Goal: Information Seeking & Learning: Learn about a topic

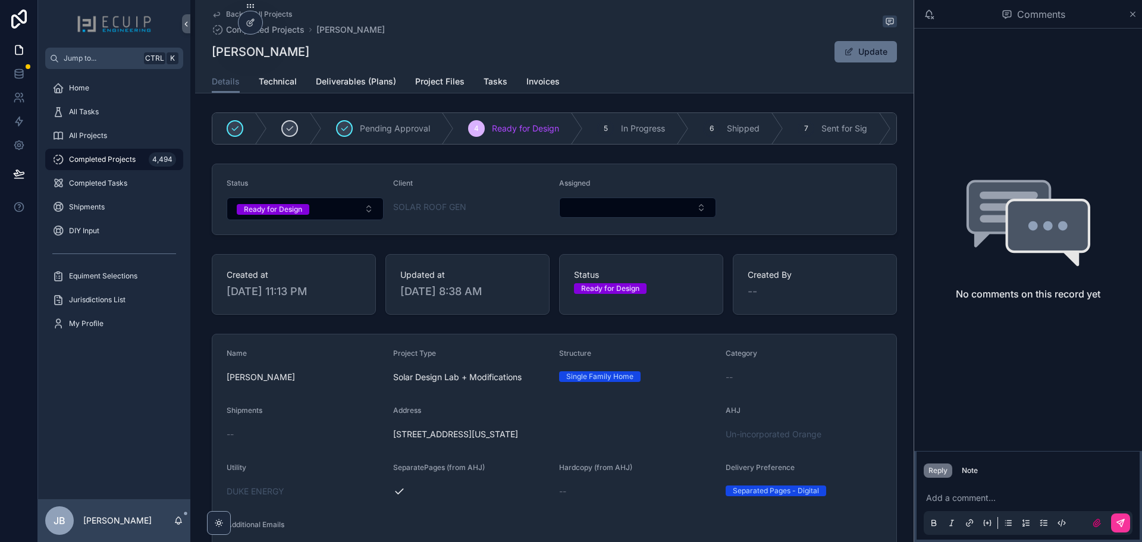
click at [444, 83] on span "Project Files" at bounding box center [439, 82] width 49 height 12
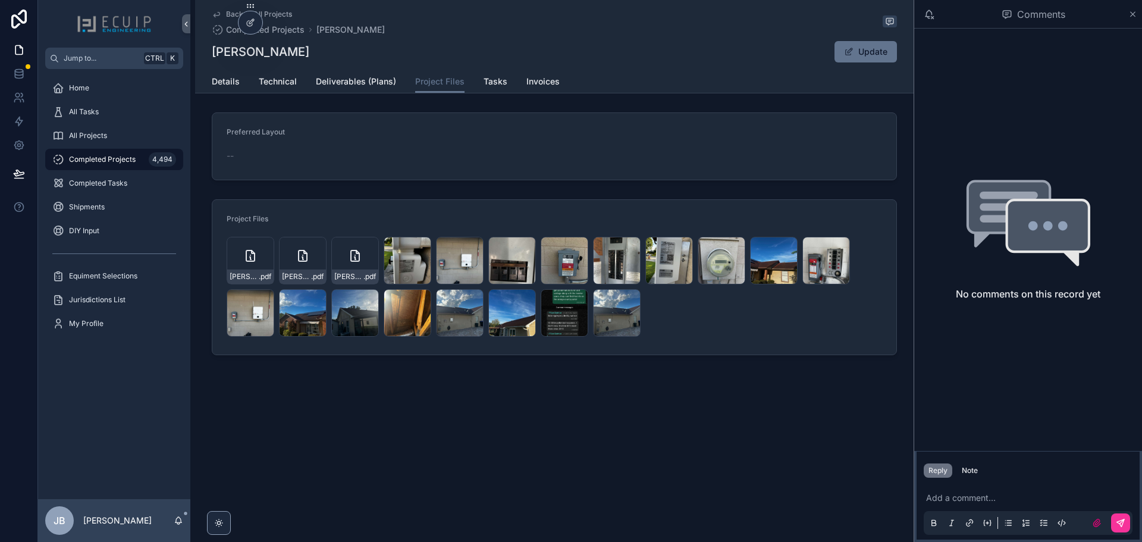
click at [0, 0] on icon "scrollable content" at bounding box center [0, 0] width 0 height 0
drag, startPoint x: 301, startPoint y: 54, endPoint x: 212, endPoint y: 53, distance: 89.2
click at [212, 53] on div "Danildo Urbina Update" at bounding box center [554, 51] width 685 height 23
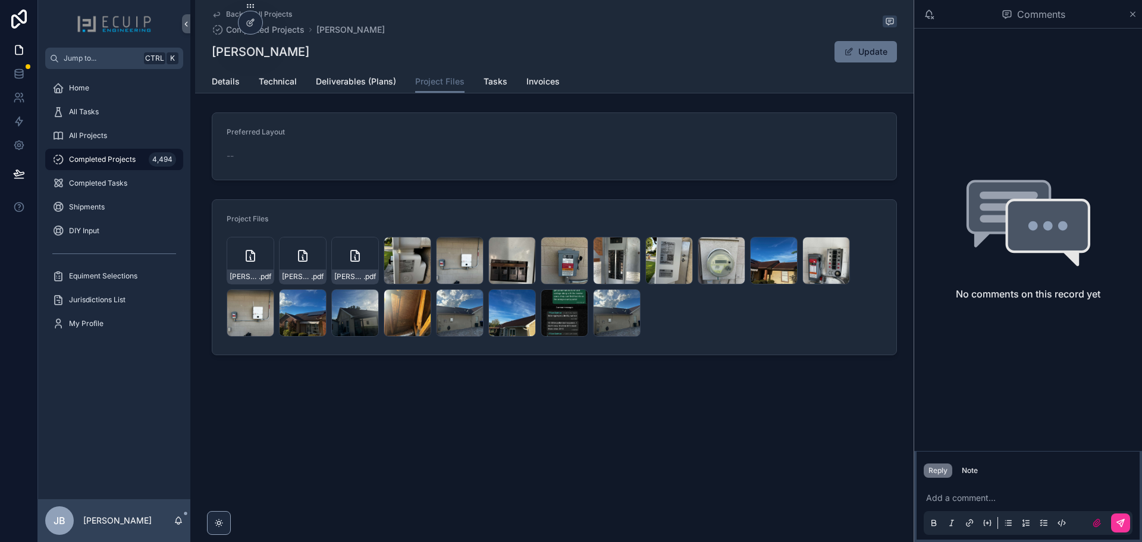
copy h1 "[PERSON_NAME]"
click at [100, 135] on span "All Projects" at bounding box center [88, 136] width 38 height 10
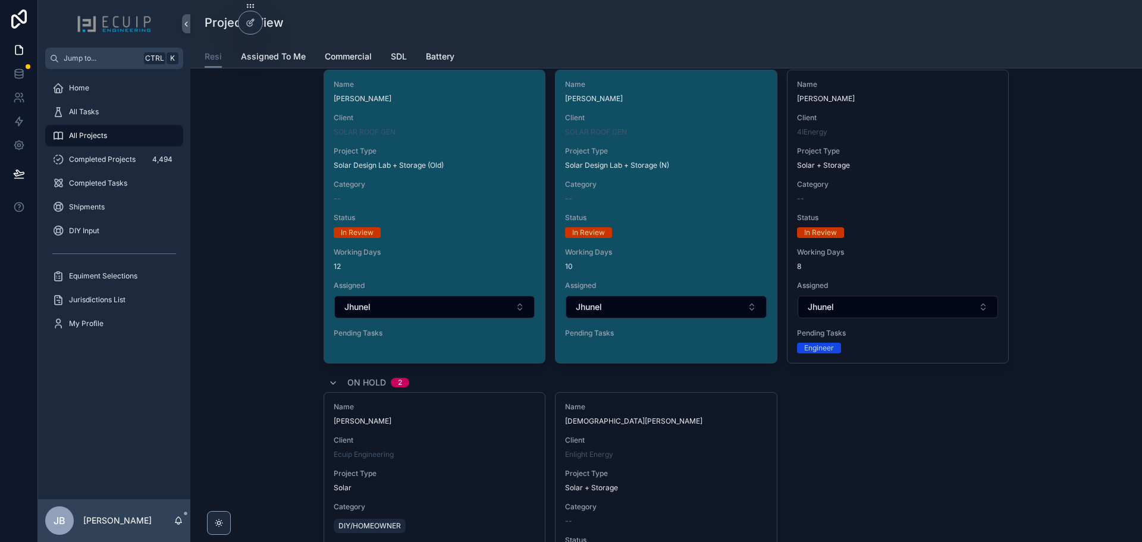
scroll to position [4281, 0]
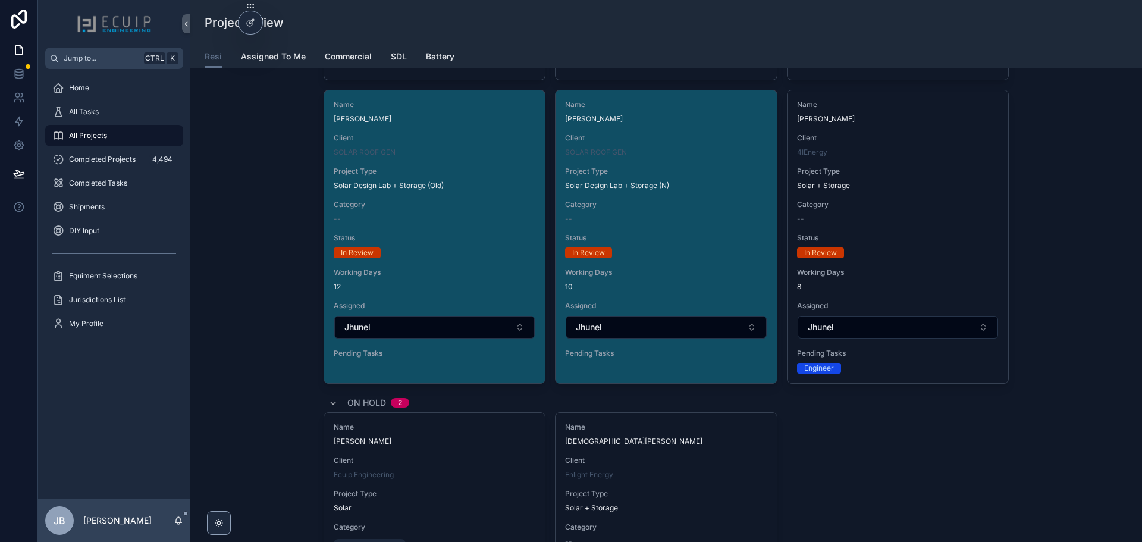
click at [944, 193] on div "Name Mark Pedry Client 4IEnergy Project Type Solar + Storage Category -- Status…" at bounding box center [897, 236] width 221 height 293
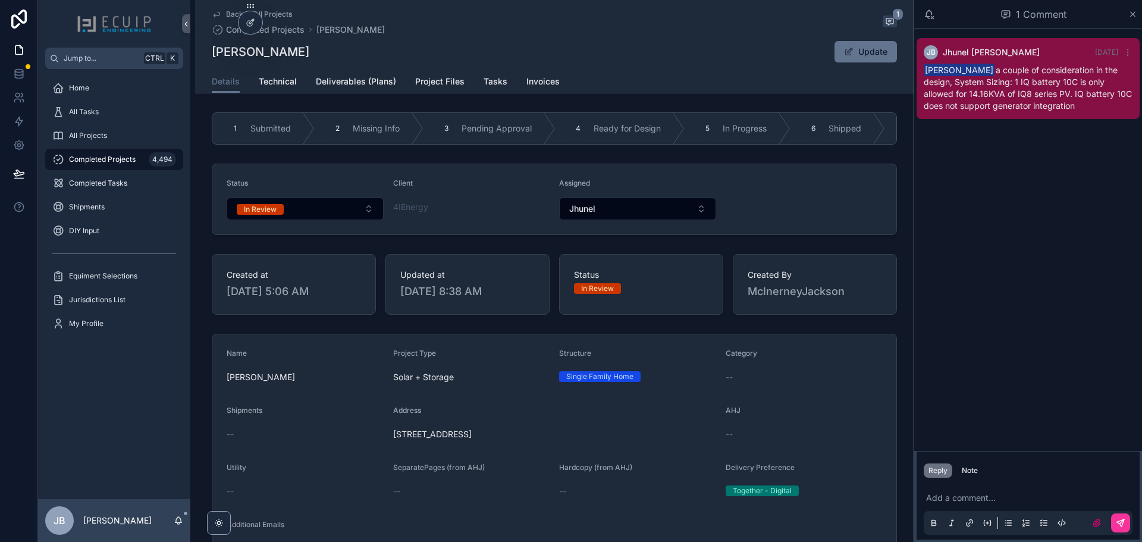
click at [493, 83] on span "Tasks" at bounding box center [495, 82] width 24 height 12
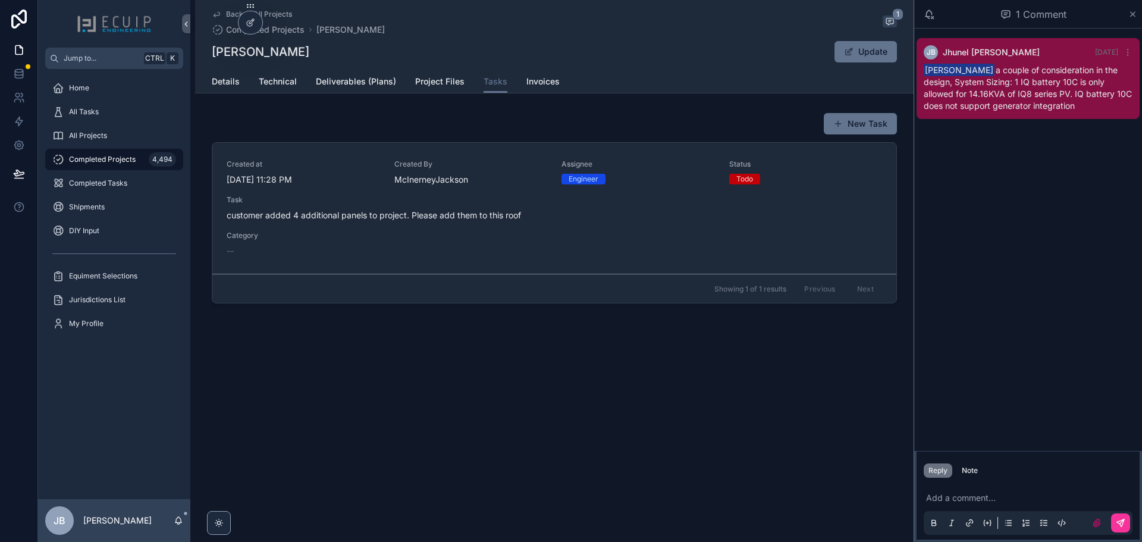
click at [104, 138] on span "All Projects" at bounding box center [88, 136] width 38 height 10
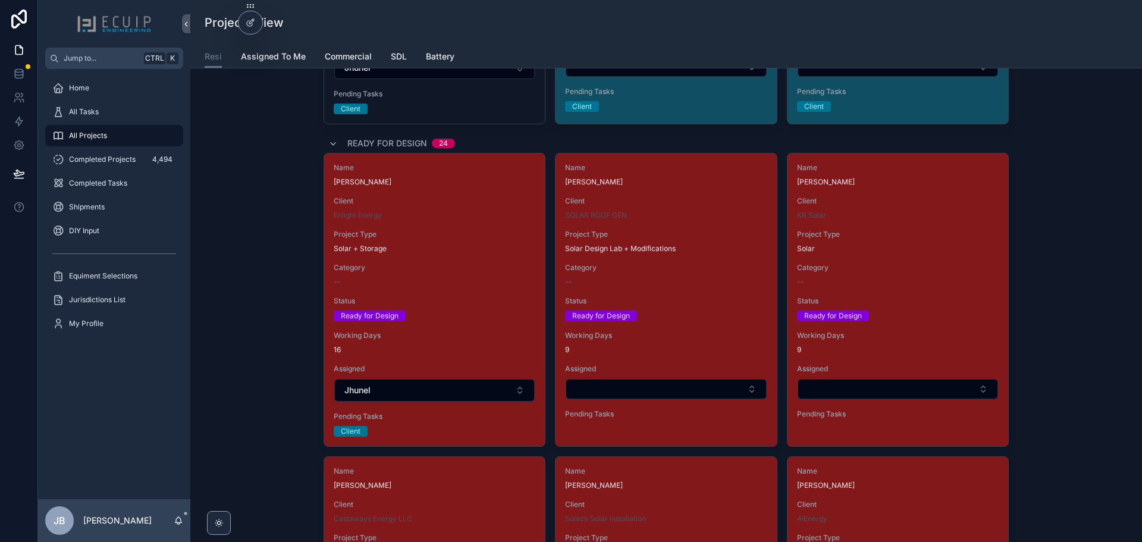
scroll to position [1546, 0]
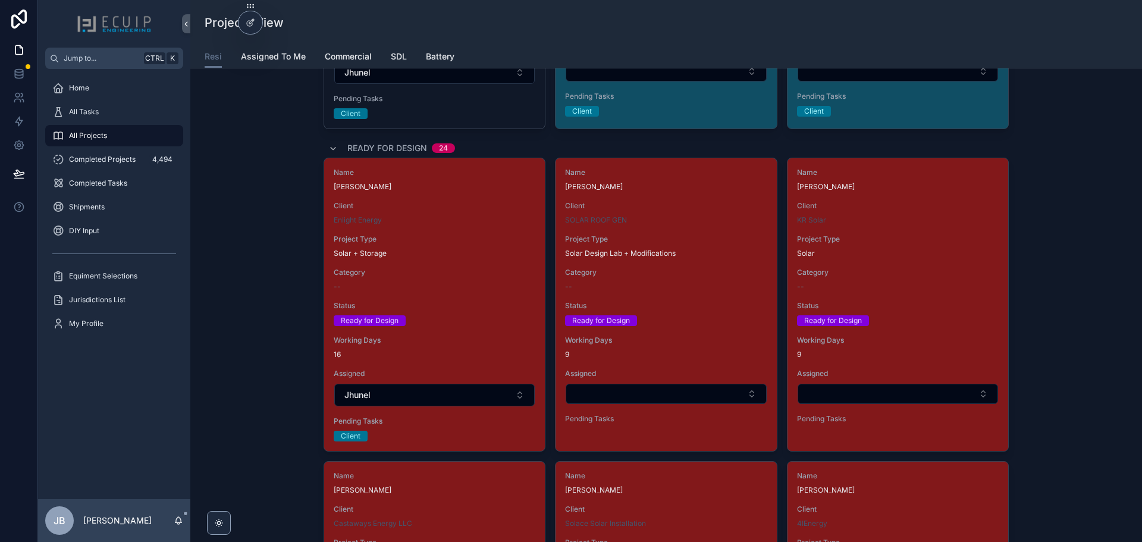
click at [627, 394] on button "Select Button" at bounding box center [665, 393] width 200 height 20
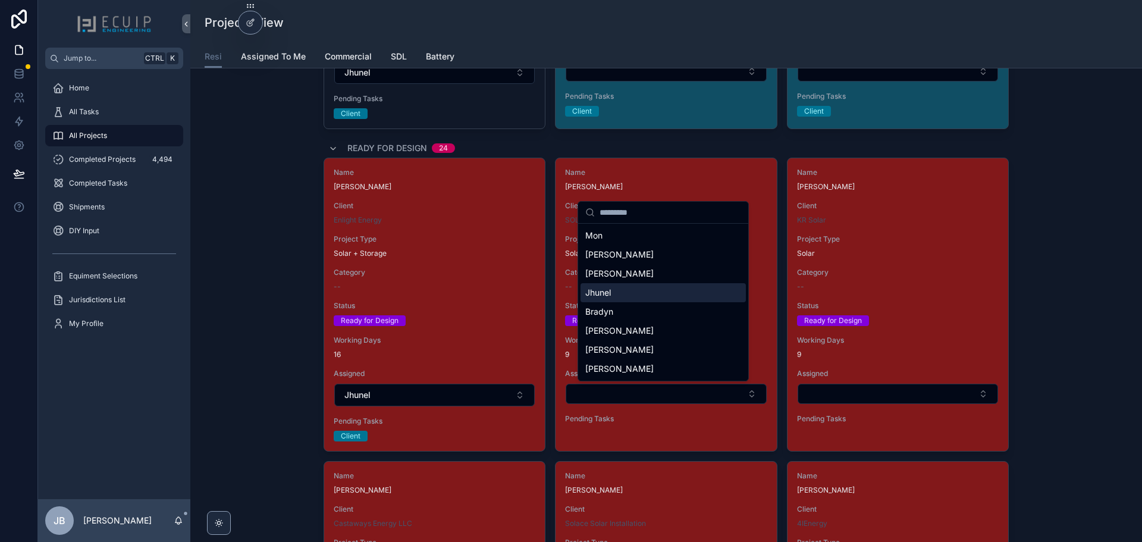
click at [609, 296] on span "Jhunel" at bounding box center [598, 293] width 26 height 12
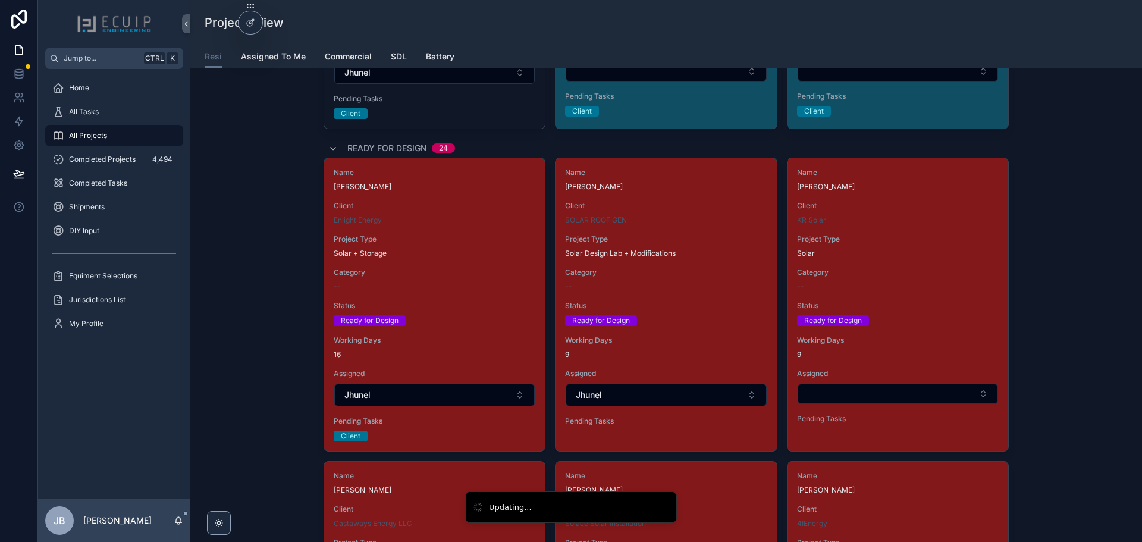
click at [875, 290] on div "--" at bounding box center [898, 287] width 202 height 10
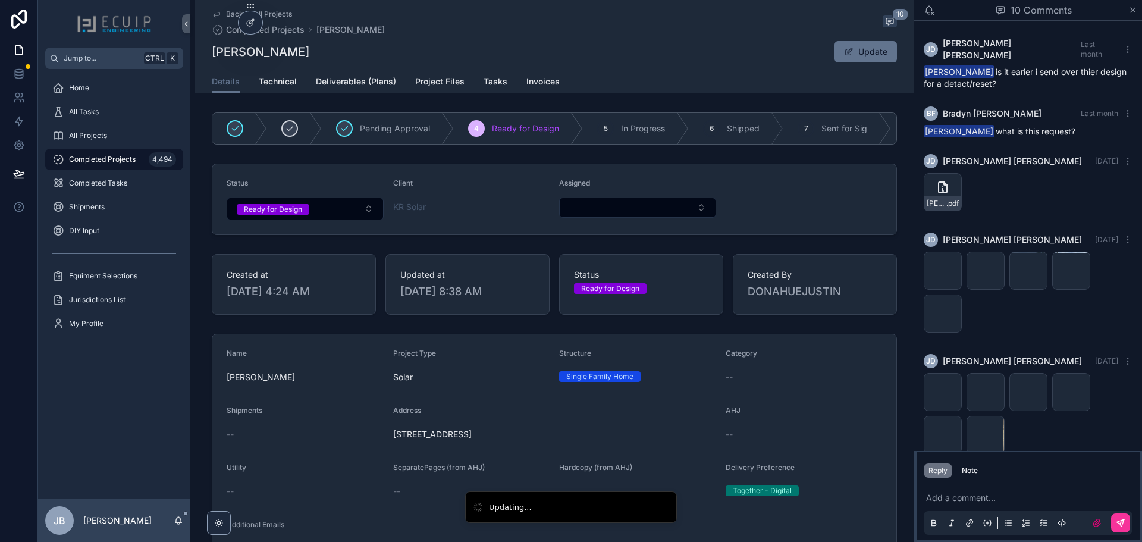
scroll to position [621, 0]
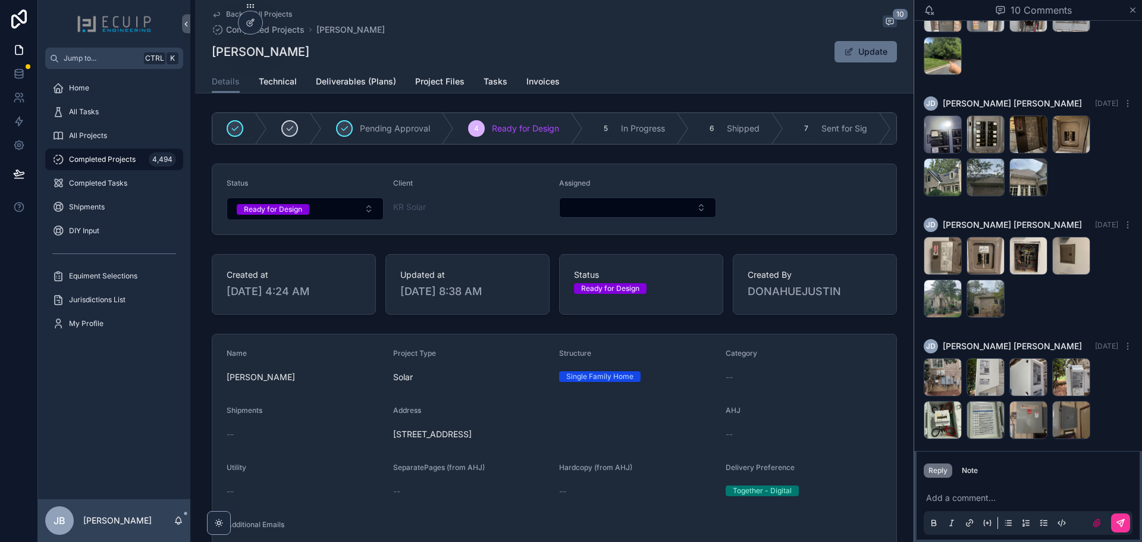
click at [813, 403] on form "Name Linda Spitsen Project Type Solar Structure Single Family Home Category -- …" at bounding box center [554, 510] width 684 height 352
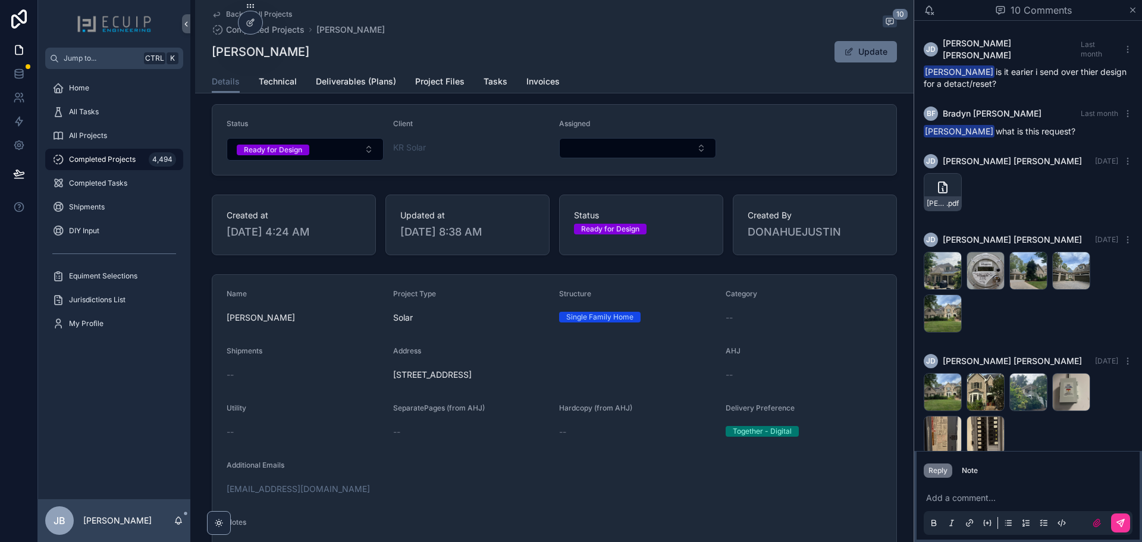
scroll to position [178, 0]
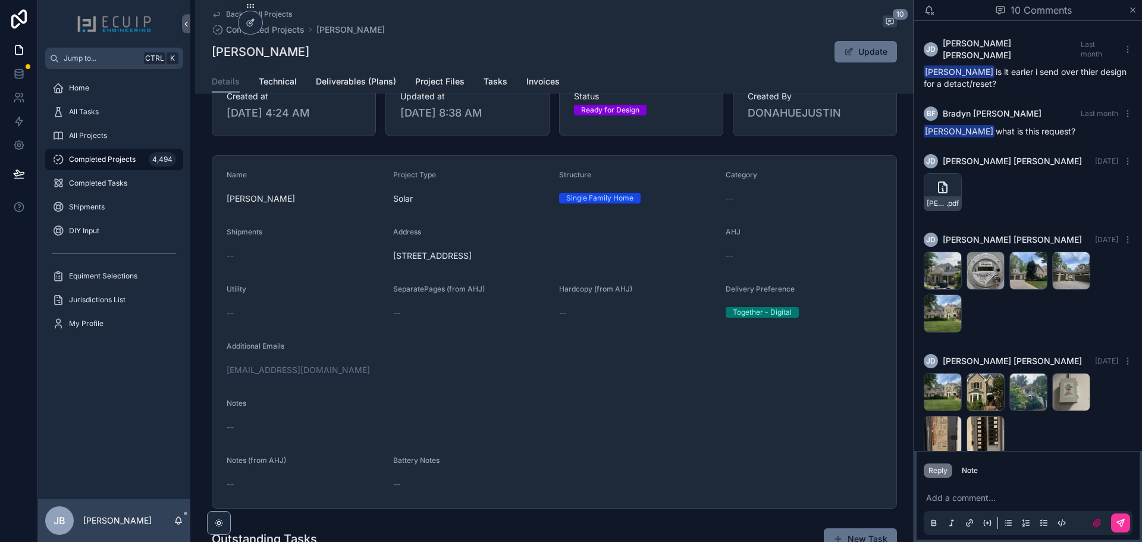
click at [607, 65] on div "Back to All Projects Completed Projects Linda Spitsen 10 Linda Spitsen Update" at bounding box center [554, 35] width 685 height 70
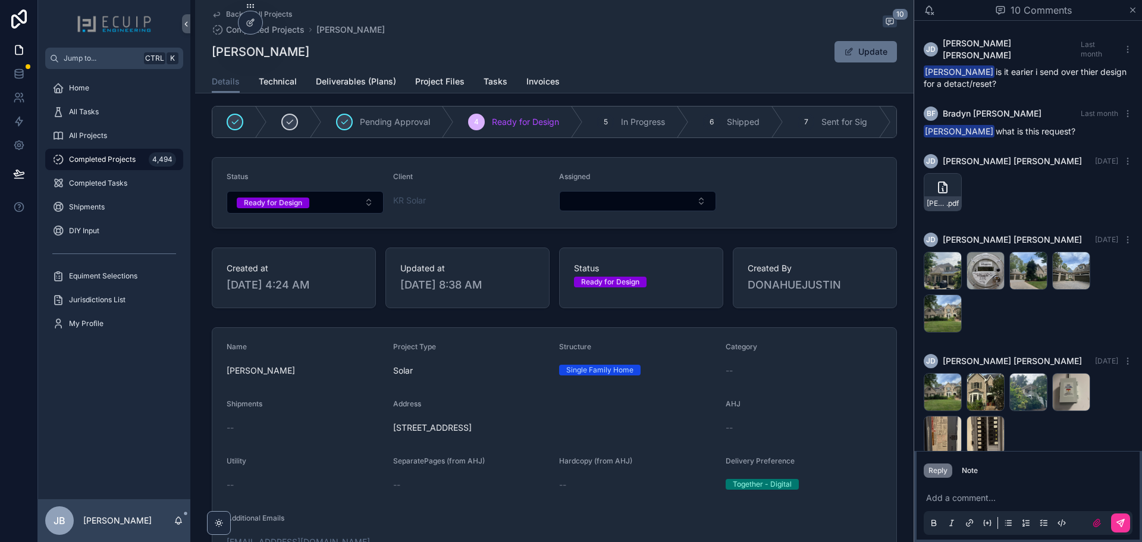
scroll to position [0, 0]
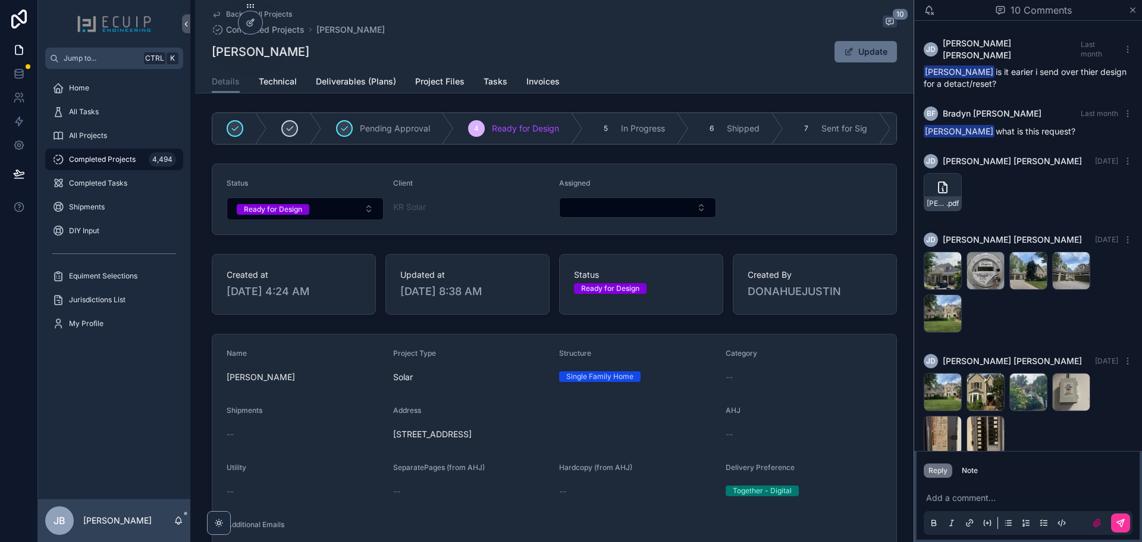
click at [274, 82] on span "Technical" at bounding box center [278, 82] width 38 height 12
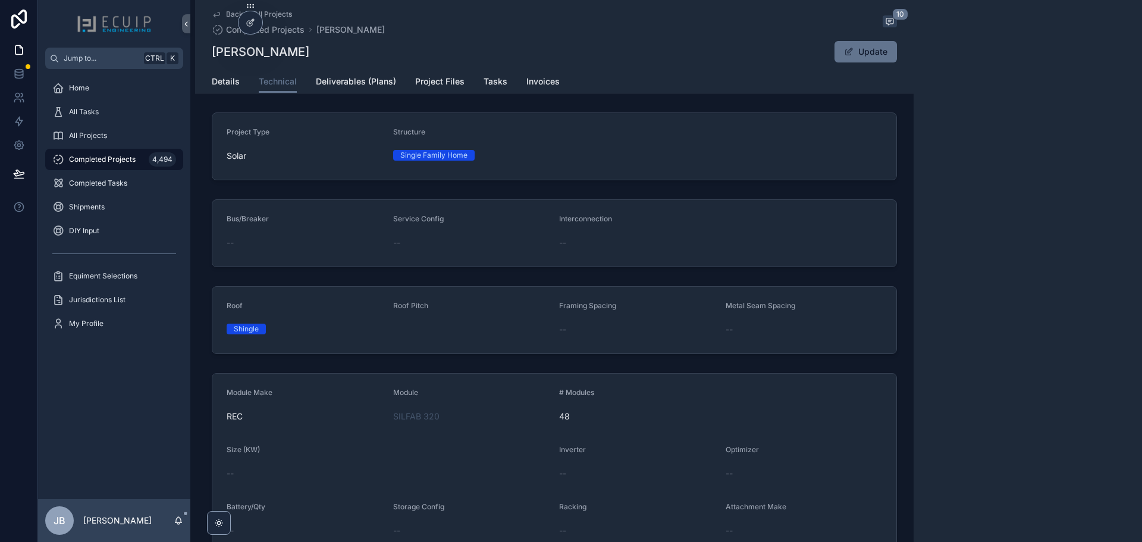
scroll to position [621, 0]
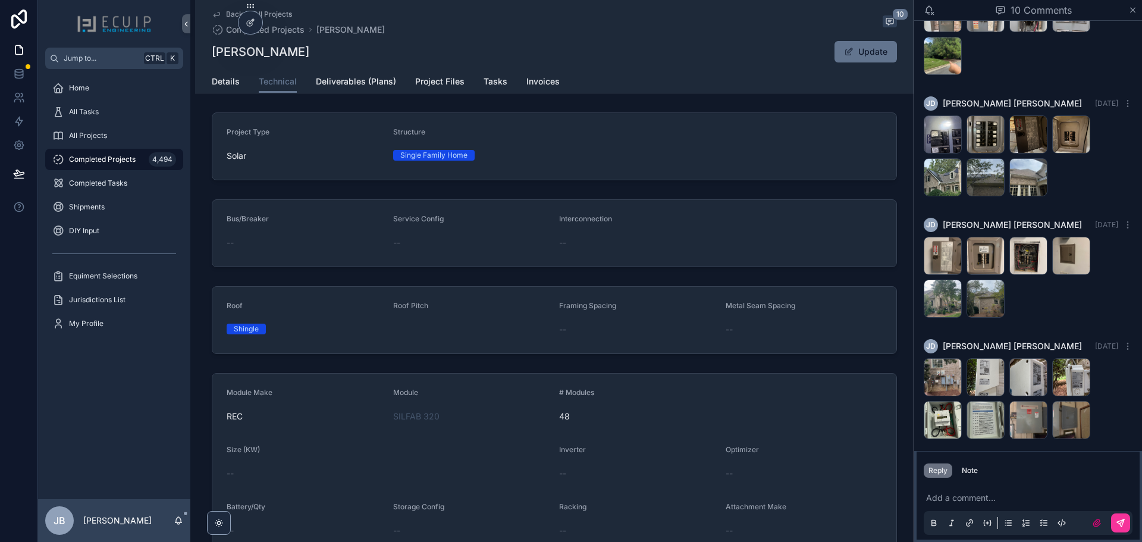
click at [435, 79] on span "Project Files" at bounding box center [439, 82] width 49 height 12
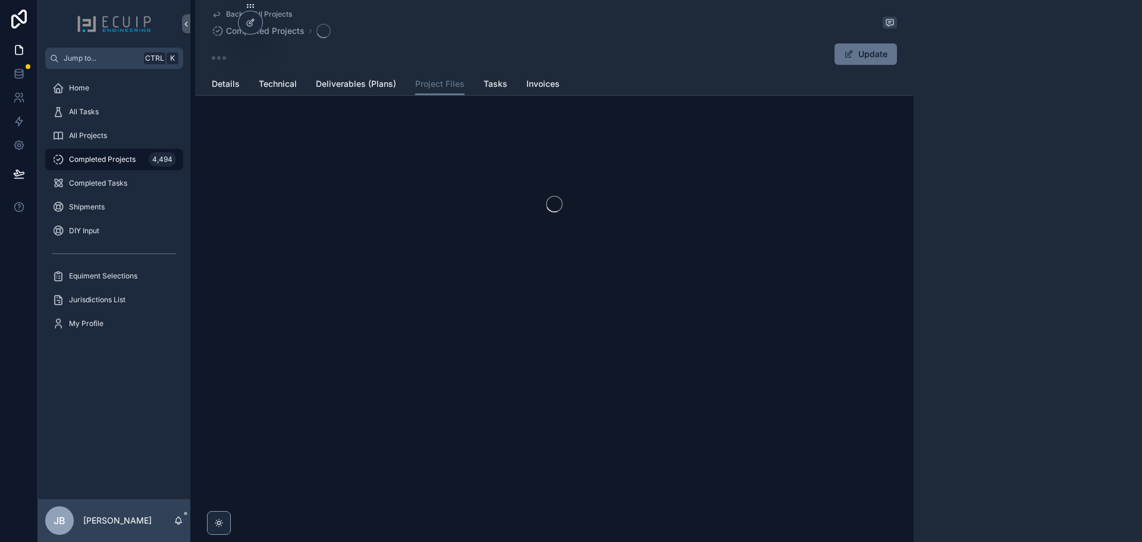
click at [441, 78] on span "Project Files" at bounding box center [439, 84] width 49 height 12
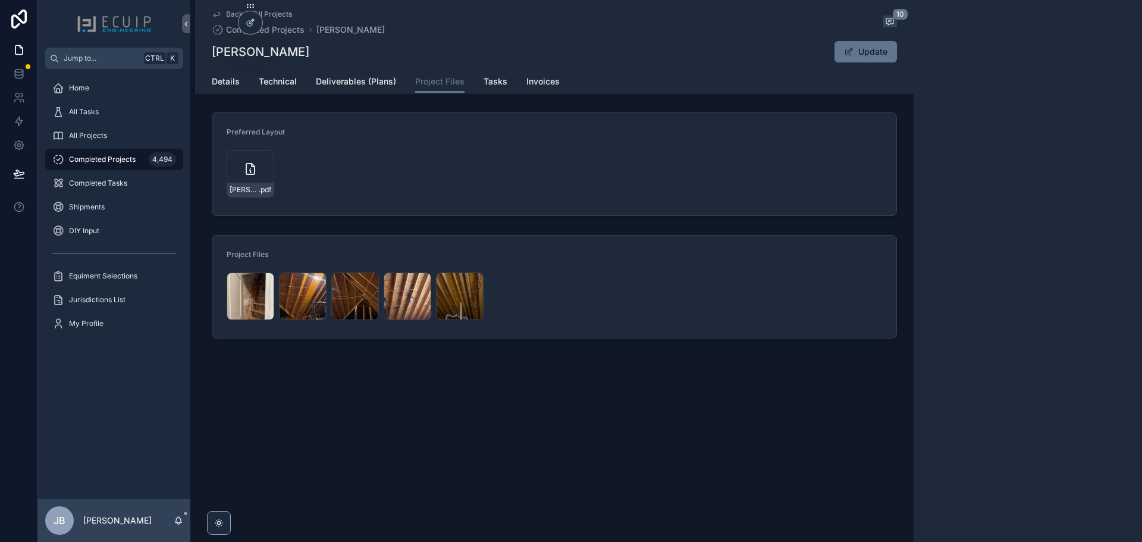
scroll to position [621, 0]
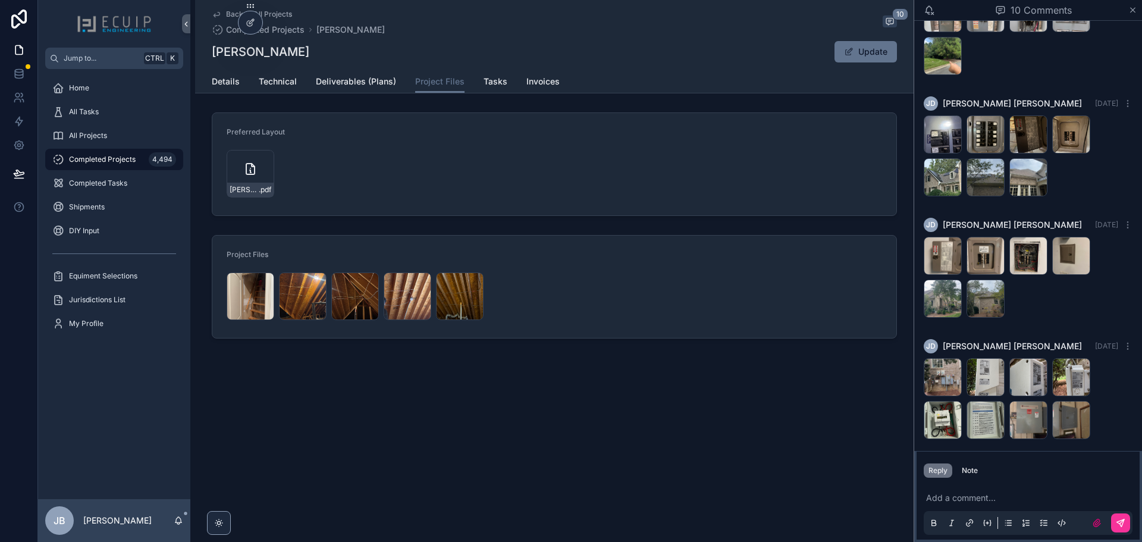
click at [1130, 9] on icon "scrollable content" at bounding box center [1132, 10] width 9 height 10
click at [1132, 10] on icon "scrollable content" at bounding box center [1132, 10] width 5 height 5
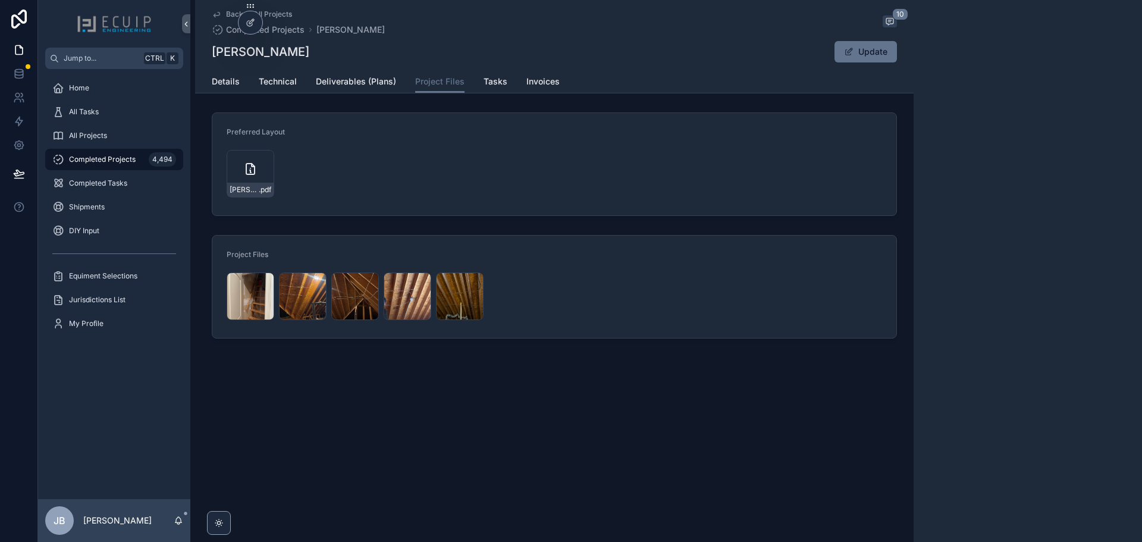
click at [701, 366] on div "Back to All Projects Completed Projects Linda Spitsen 10 Linda Spitsen Update P…" at bounding box center [554, 209] width 718 height 419
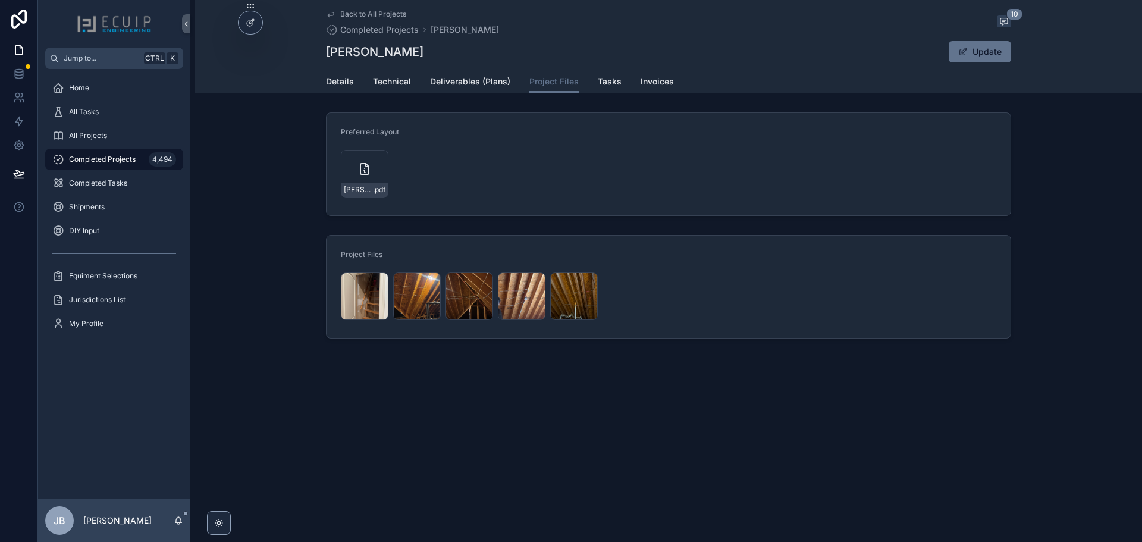
click at [357, 171] on div "Linda-spitsen-NC-solar-designs- .pdf" at bounding box center [365, 174] width 48 height 48
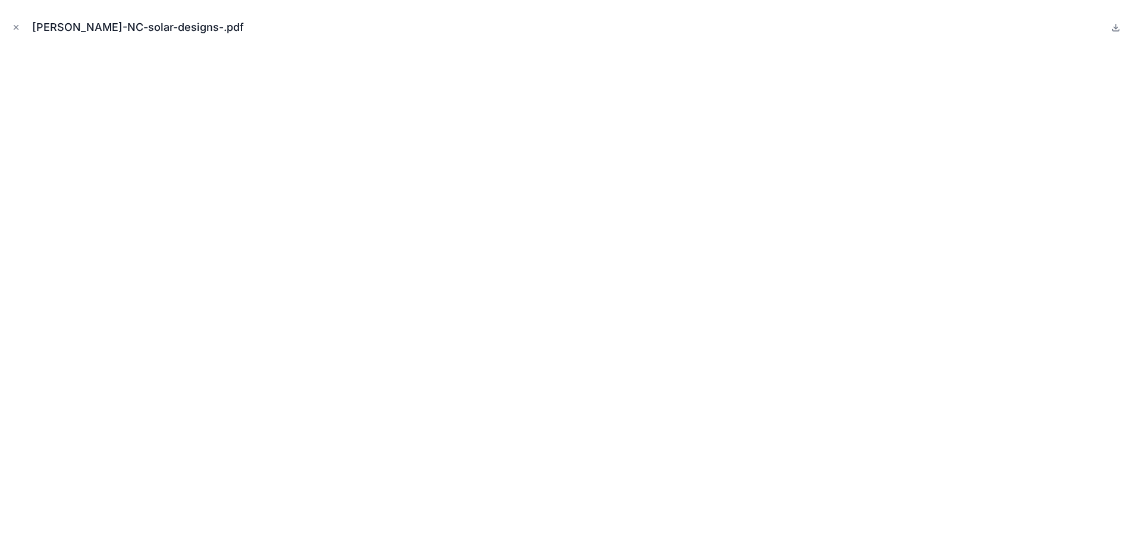
click at [15, 27] on icon "Close modal" at bounding box center [16, 27] width 8 height 8
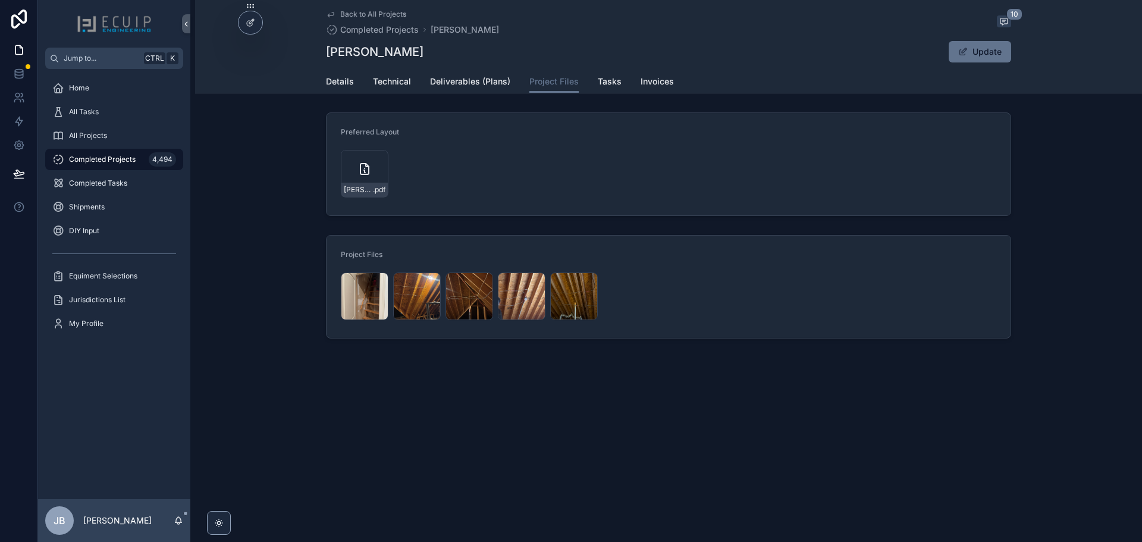
click at [91, 90] on div "Home" at bounding box center [114, 87] width 124 height 19
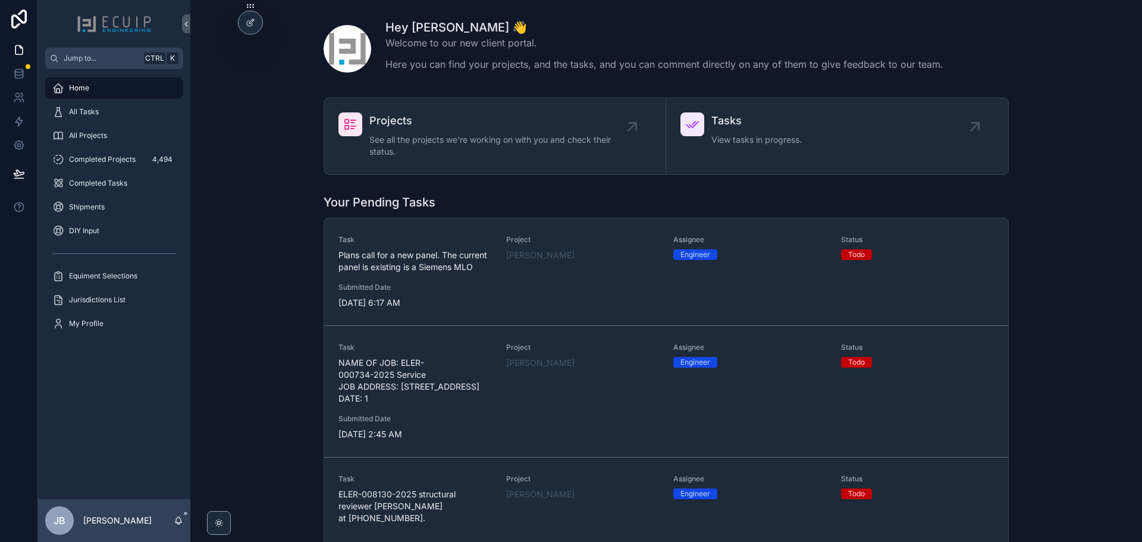
click at [121, 132] on div "All Projects" at bounding box center [114, 135] width 124 height 19
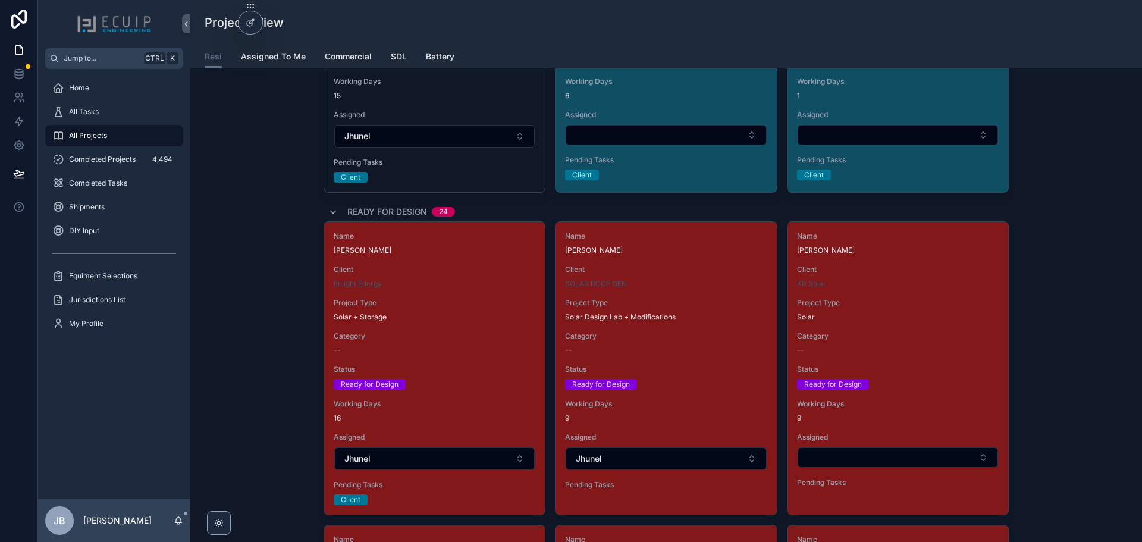
scroll to position [1427, 0]
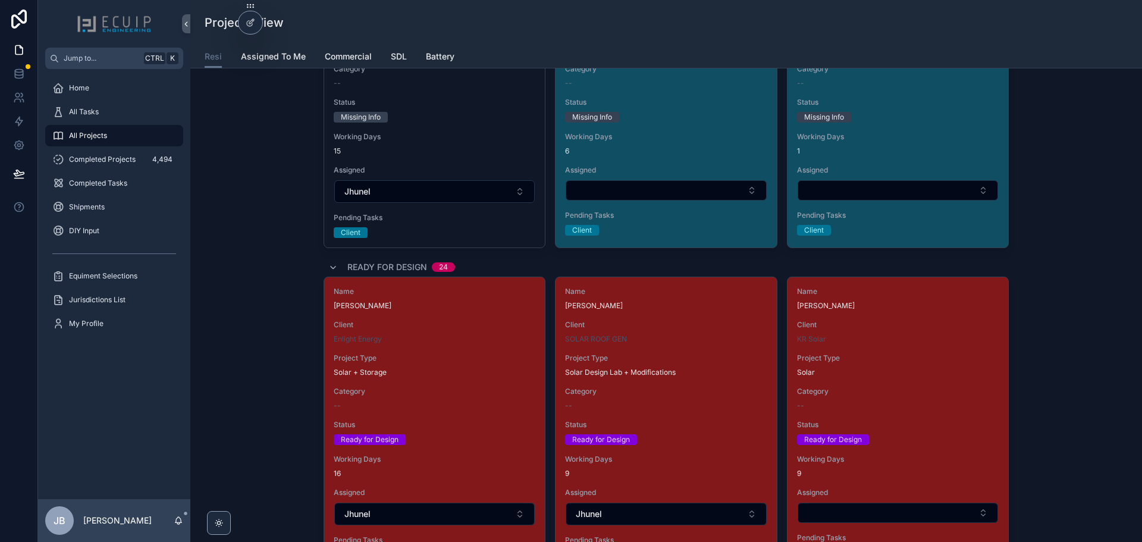
click at [687, 342] on div "SOLAR ROOF GEN" at bounding box center [666, 339] width 202 height 10
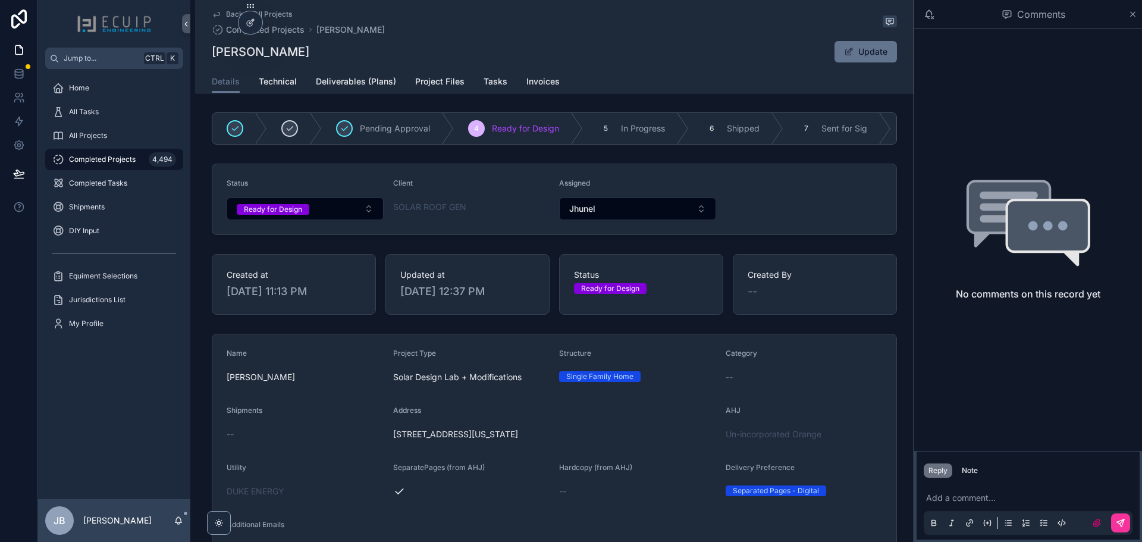
drag, startPoint x: 306, startPoint y: 49, endPoint x: 197, endPoint y: 53, distance: 108.9
click at [197, 53] on div "Back to All Projects Completed Projects Danildo Urbina Danildo Urbina Update De…" at bounding box center [554, 46] width 718 height 93
copy h1 "[PERSON_NAME]"
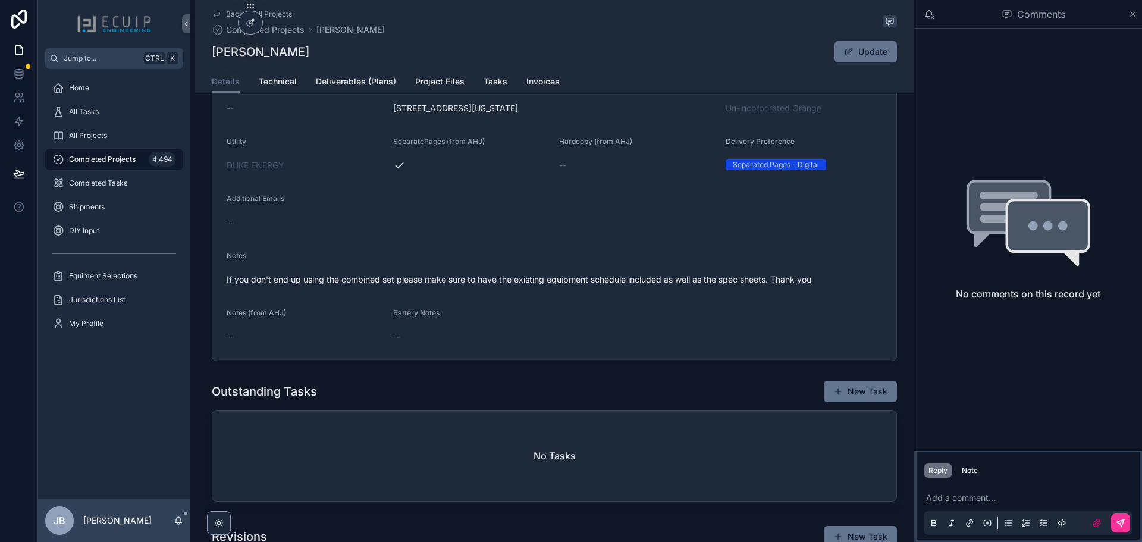
scroll to position [357, 0]
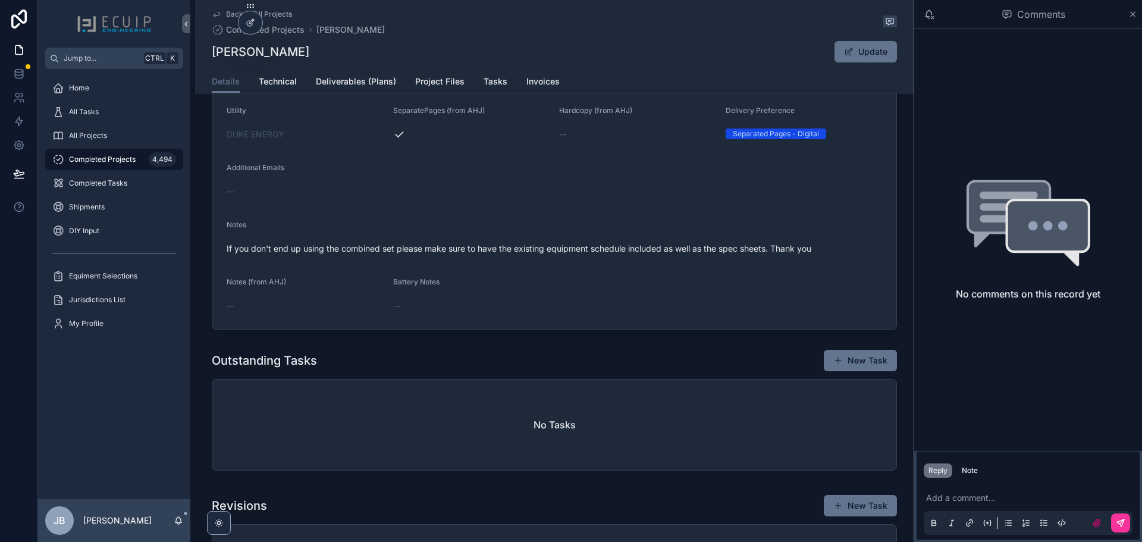
click at [965, 496] on p "scrollable content" at bounding box center [1030, 498] width 209 height 12
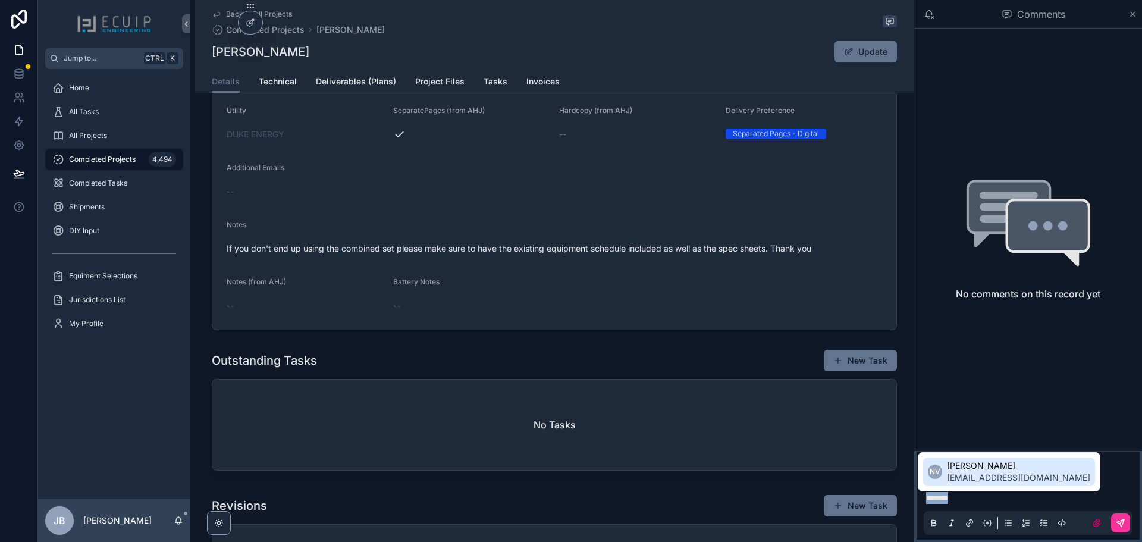
drag, startPoint x: 991, startPoint y: 503, endPoint x: 925, endPoint y: 502, distance: 66.0
click at [925, 502] on div "*******" at bounding box center [1027, 510] width 209 height 50
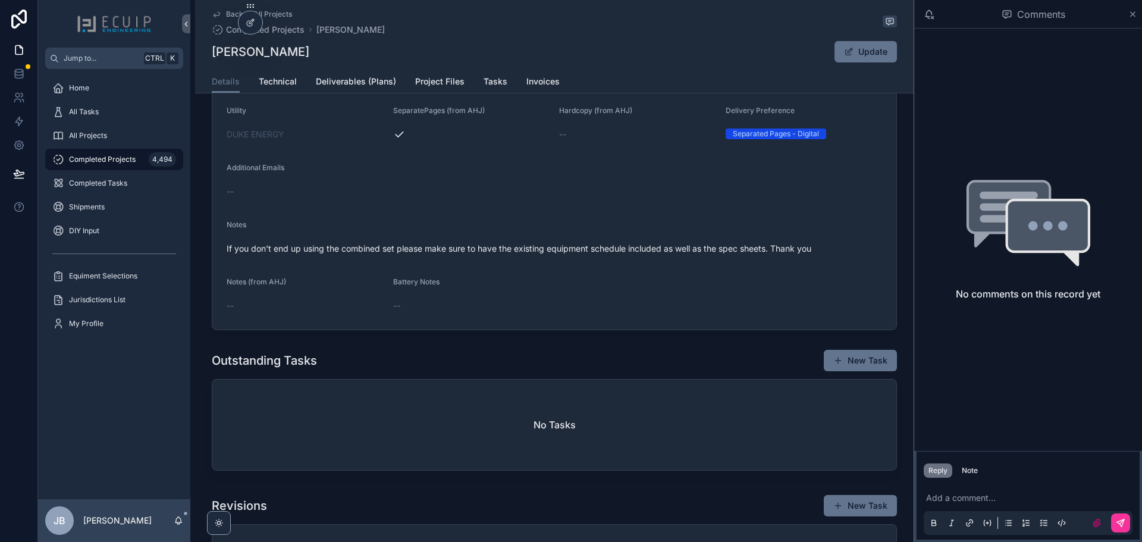
click at [1081, 422] on div "No comments on this record yet" at bounding box center [1028, 240] width 228 height 422
click at [972, 496] on p "scrollable content" at bounding box center [1030, 498] width 209 height 12
click at [983, 402] on div "No comments on this record yet" at bounding box center [1028, 240] width 228 height 422
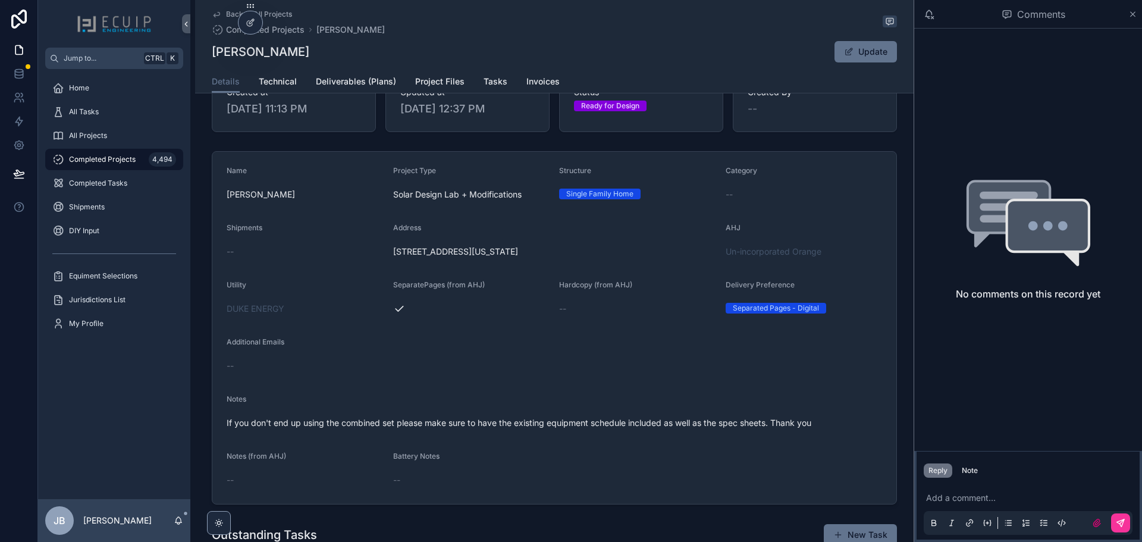
scroll to position [178, 0]
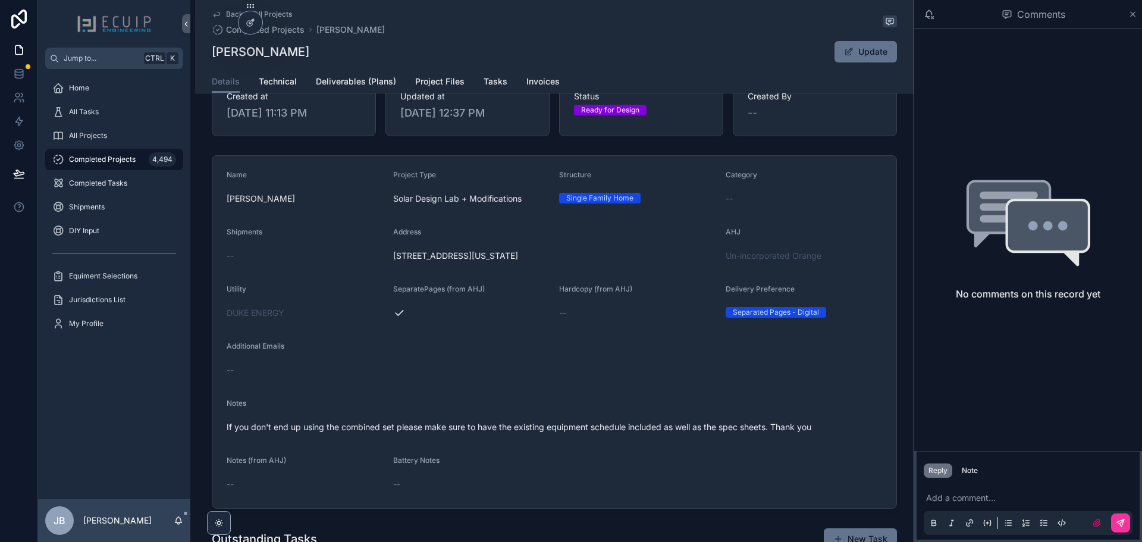
drag, startPoint x: 302, startPoint y: 52, endPoint x: 207, endPoint y: 56, distance: 95.2
click at [207, 56] on div "Back to All Projects Completed Projects Danildo Urbina Danildo Urbina Update De…" at bounding box center [554, 46] width 718 height 93
copy h1 "Danildo Urbina"
click at [531, 21] on div "Back to All Projects Completed Projects Danildo Urbina" at bounding box center [554, 23] width 685 height 26
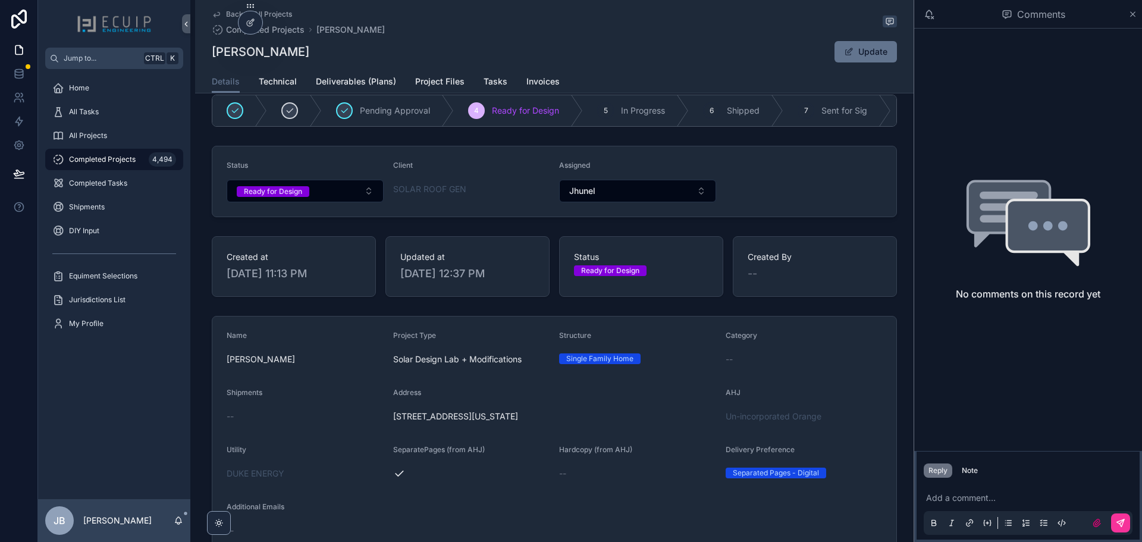
scroll to position [0, 0]
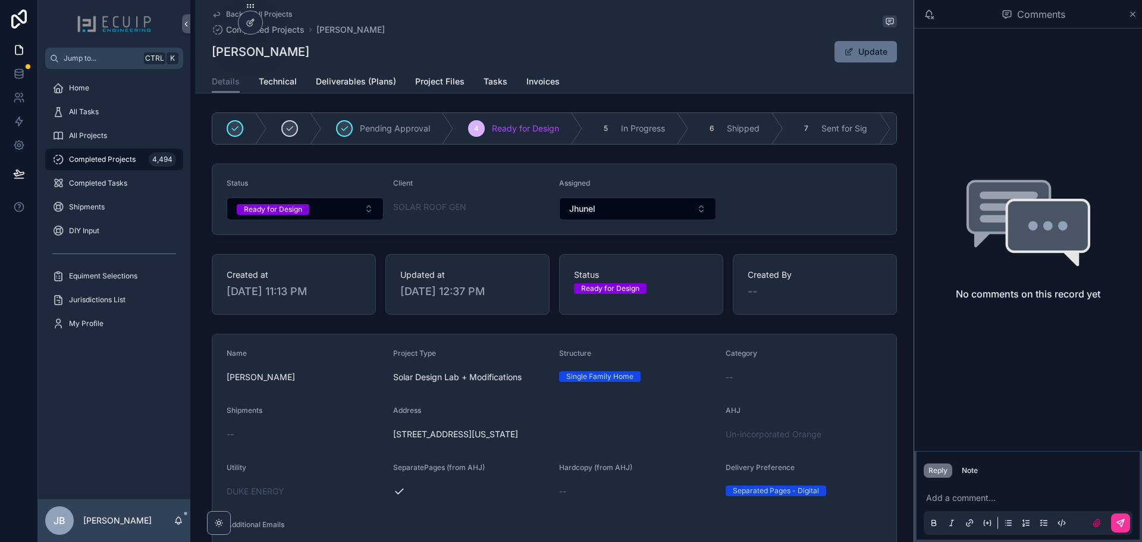
click at [308, 218] on button "Ready for Design" at bounding box center [305, 208] width 157 height 23
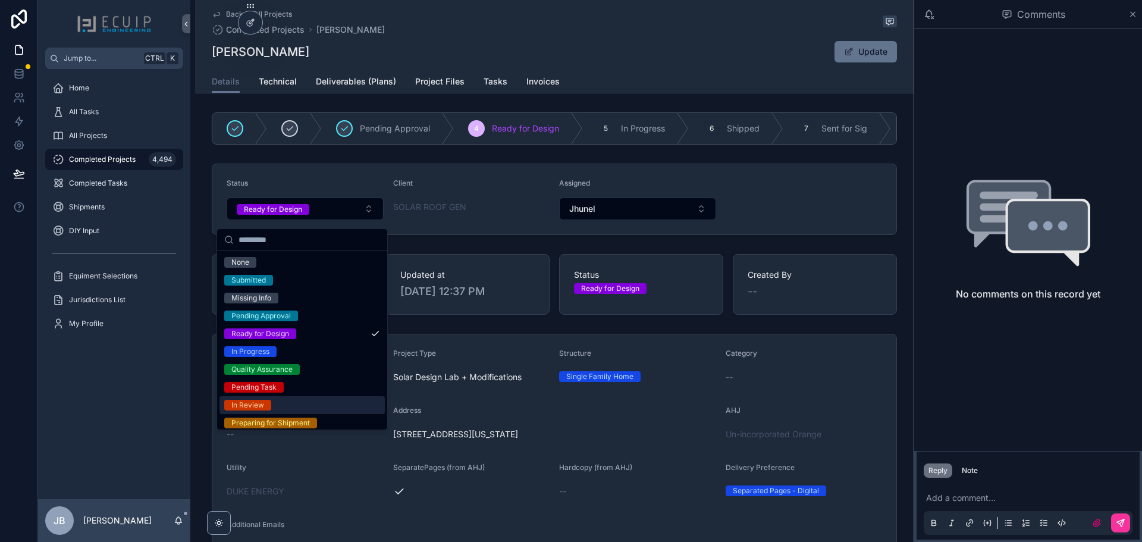
click at [270, 401] on span "In Review" at bounding box center [247, 405] width 47 height 11
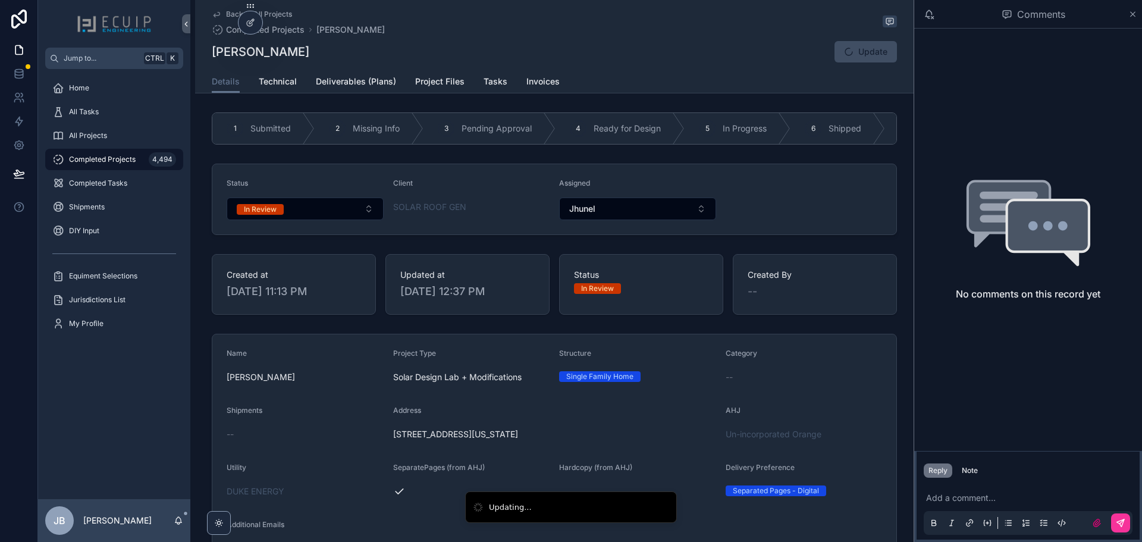
click at [97, 136] on span "All Projects" at bounding box center [88, 136] width 38 height 10
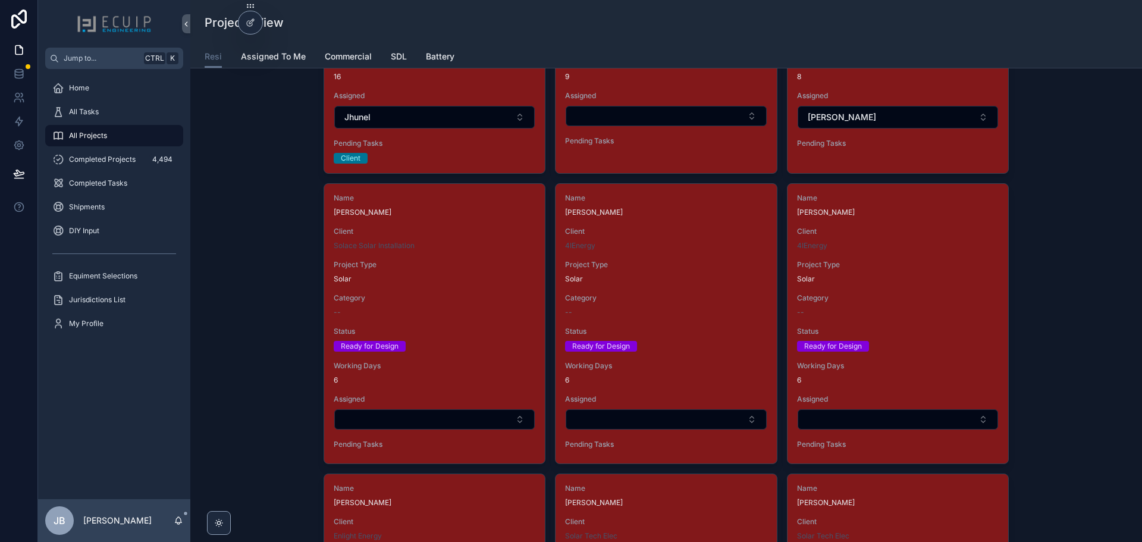
scroll to position [1784, 0]
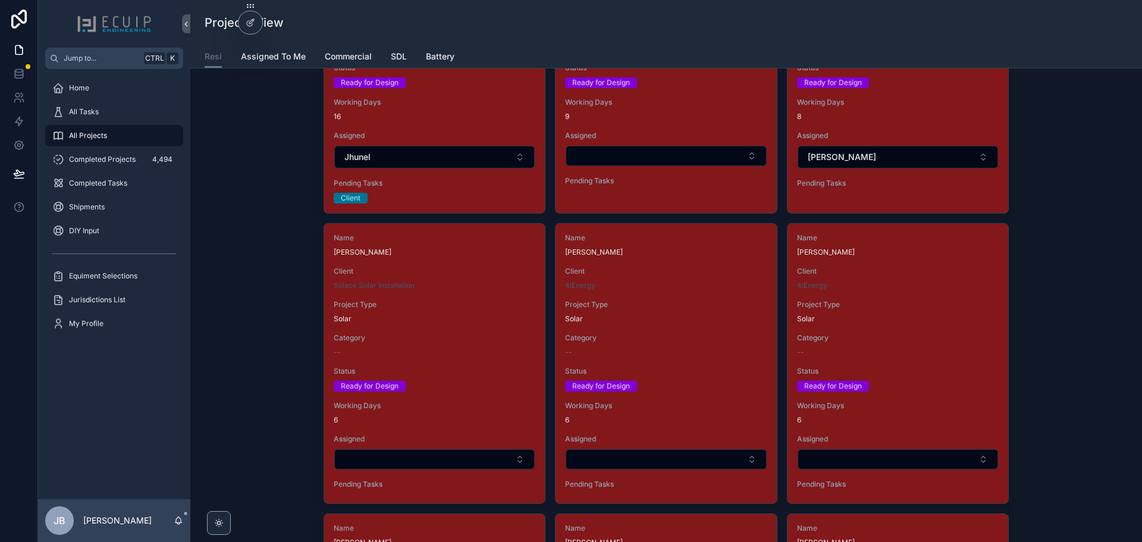
click at [379, 454] on button "Select Button" at bounding box center [434, 459] width 200 height 20
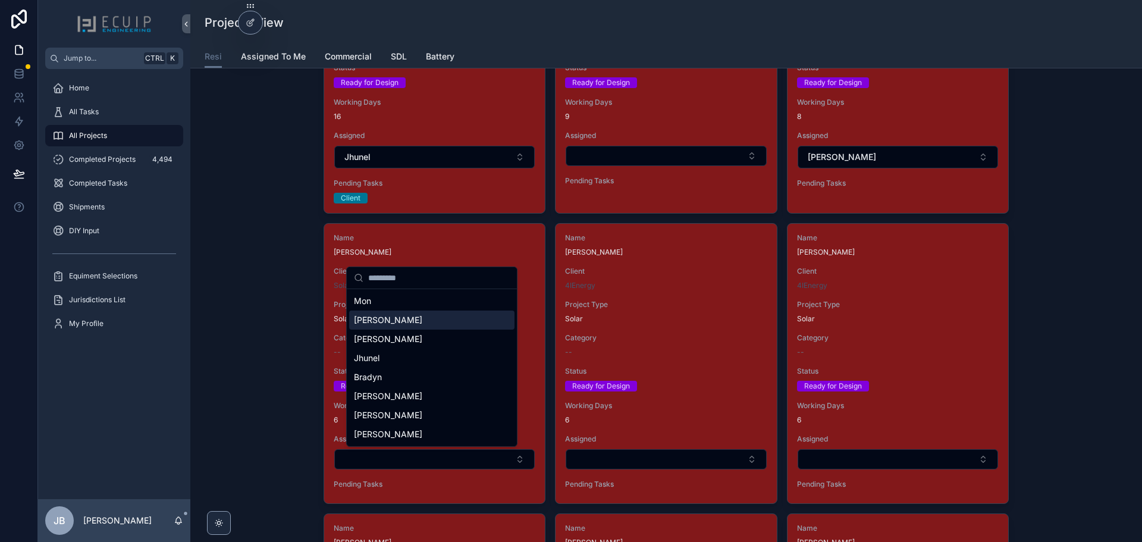
click at [387, 320] on div "Sherri" at bounding box center [431, 319] width 165 height 19
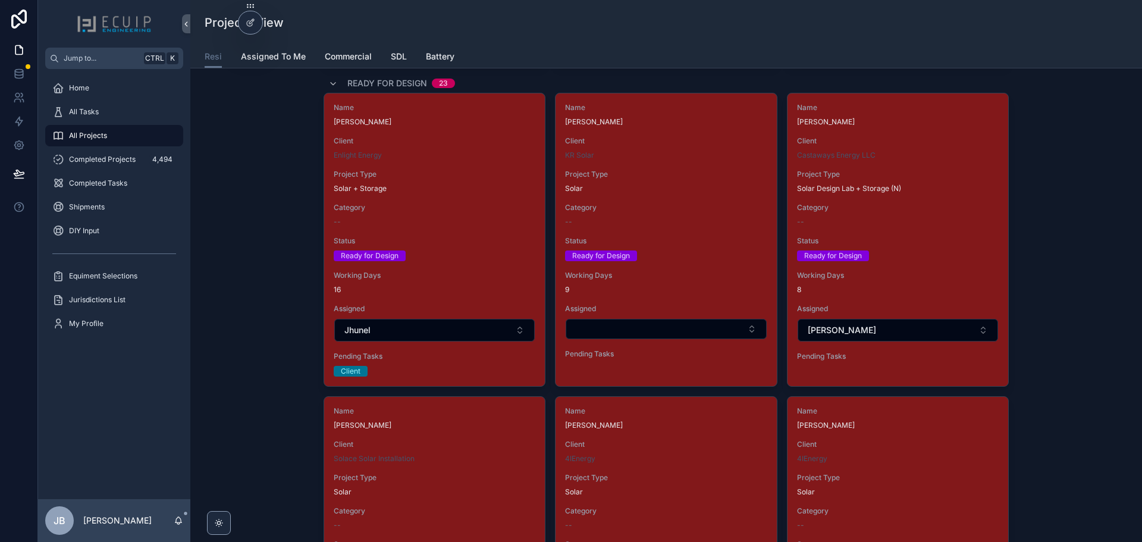
scroll to position [1605, 0]
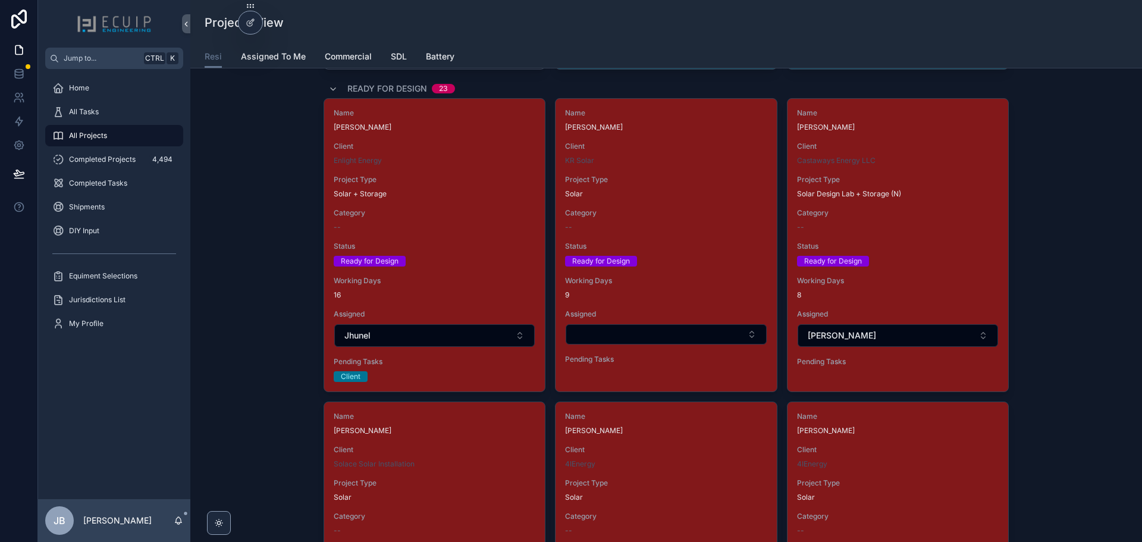
click at [458, 226] on div "--" at bounding box center [435, 227] width 202 height 10
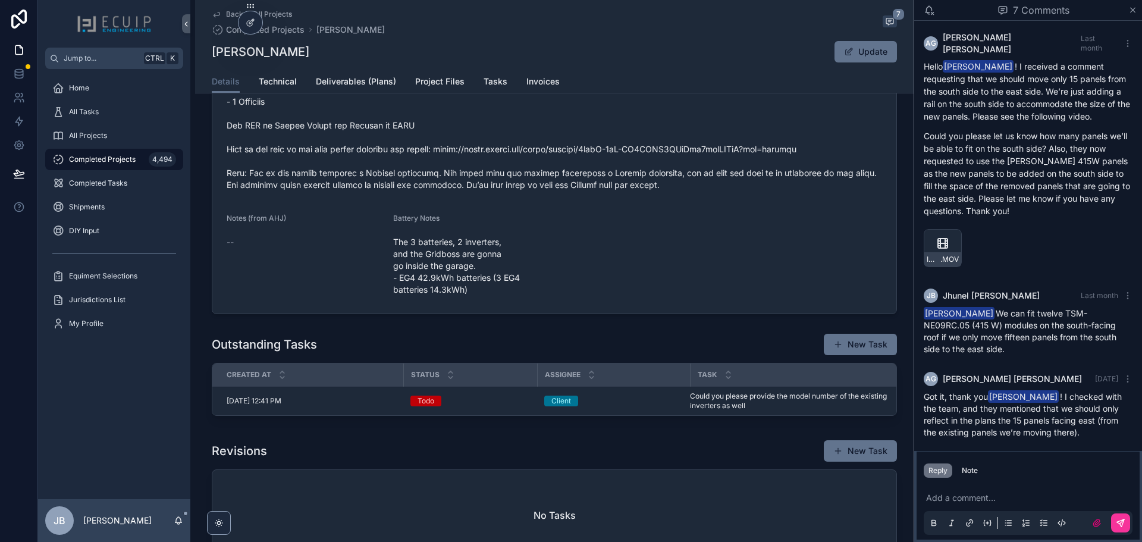
scroll to position [832, 0]
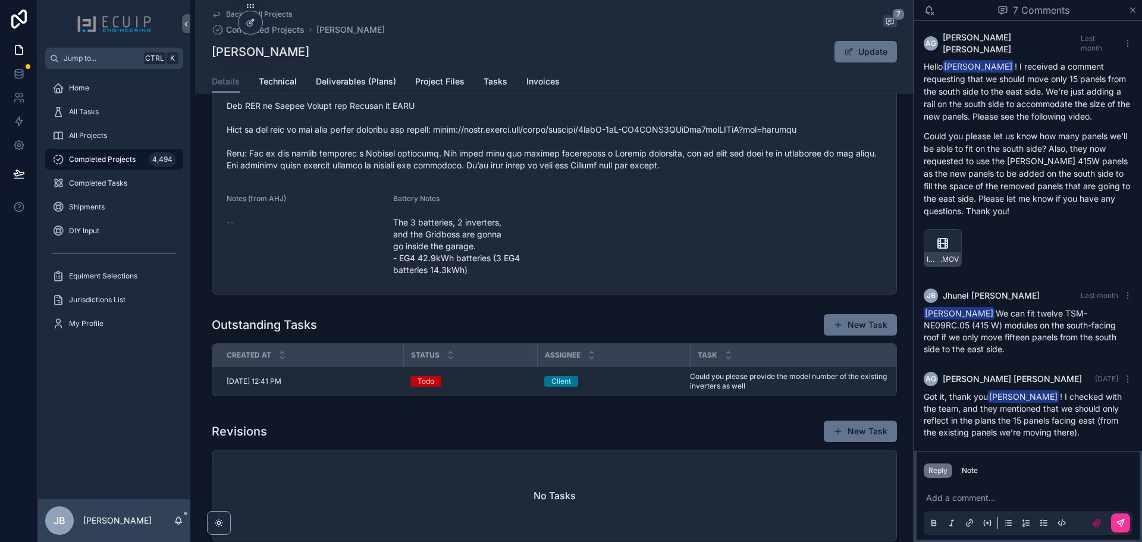
drag, startPoint x: 315, startPoint y: 53, endPoint x: 209, endPoint y: 57, distance: 106.5
click at [212, 57] on div "Jean Deshommes Update" at bounding box center [554, 51] width 685 height 23
copy h1 "[PERSON_NAME]"
click at [714, 391] on span "Could you please provide the model number of the existing inverters as well" at bounding box center [789, 381] width 199 height 19
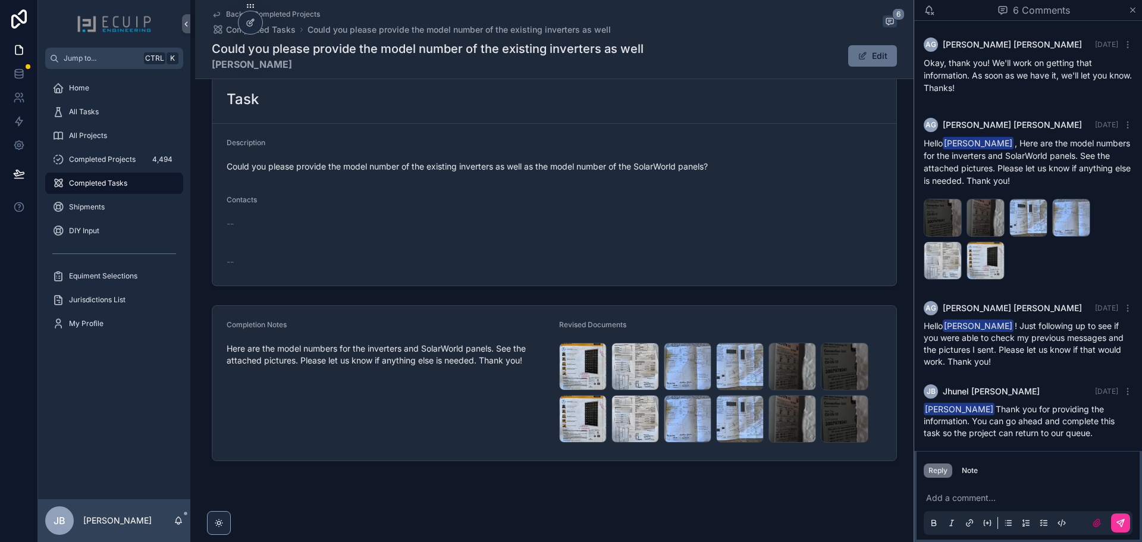
click at [929, 218] on div "a33dafad5ab34349a46bd09c556b4179 .jpg" at bounding box center [942, 218] width 38 height 38
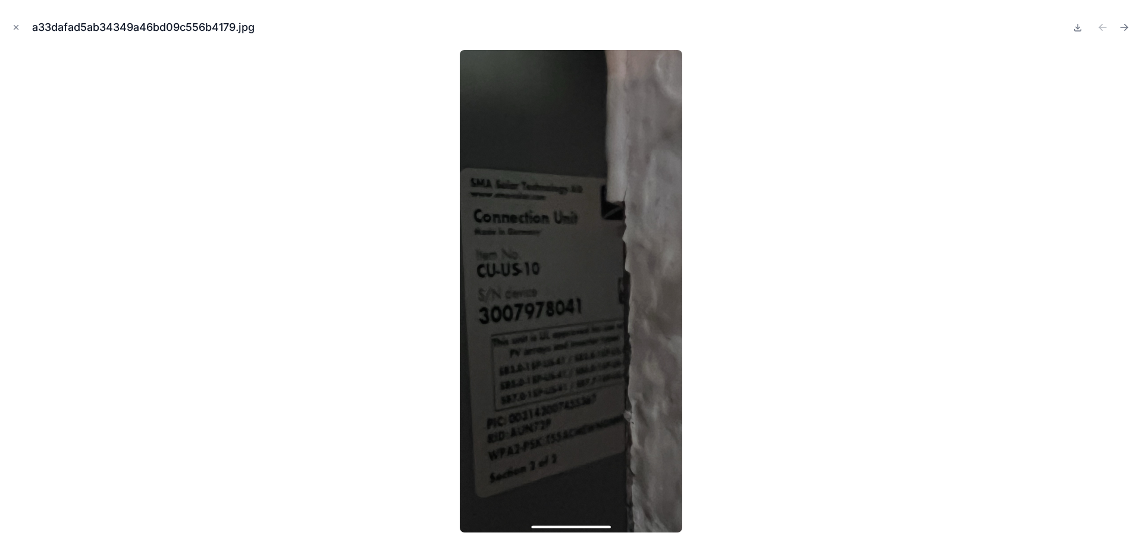
click at [18, 28] on icon "Close modal" at bounding box center [16, 27] width 8 height 8
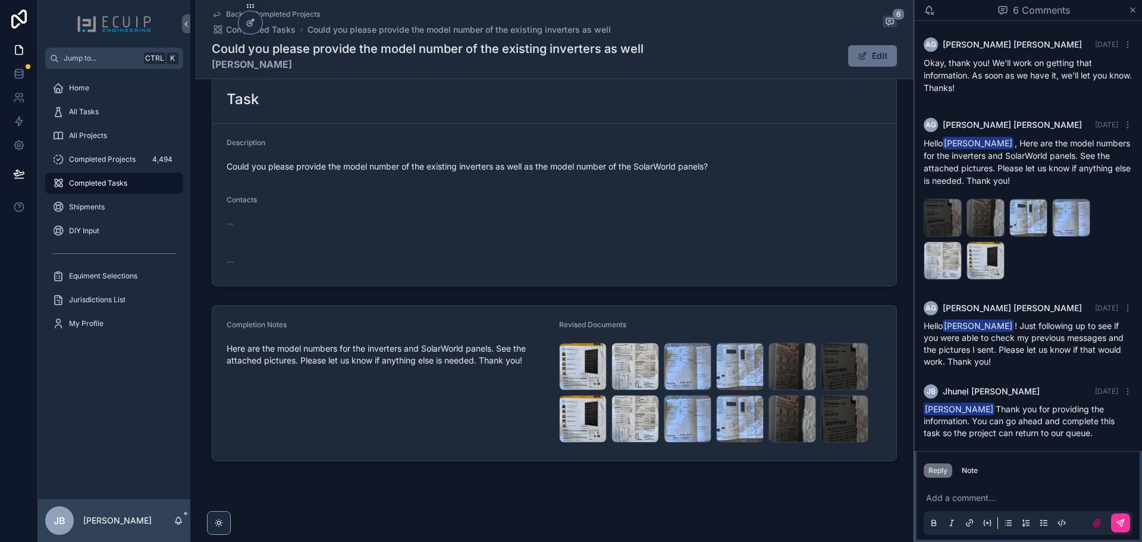
click at [982, 215] on div "6430d84efabb4a7cb10b2ea4221f70f0 .jpg" at bounding box center [985, 218] width 38 height 38
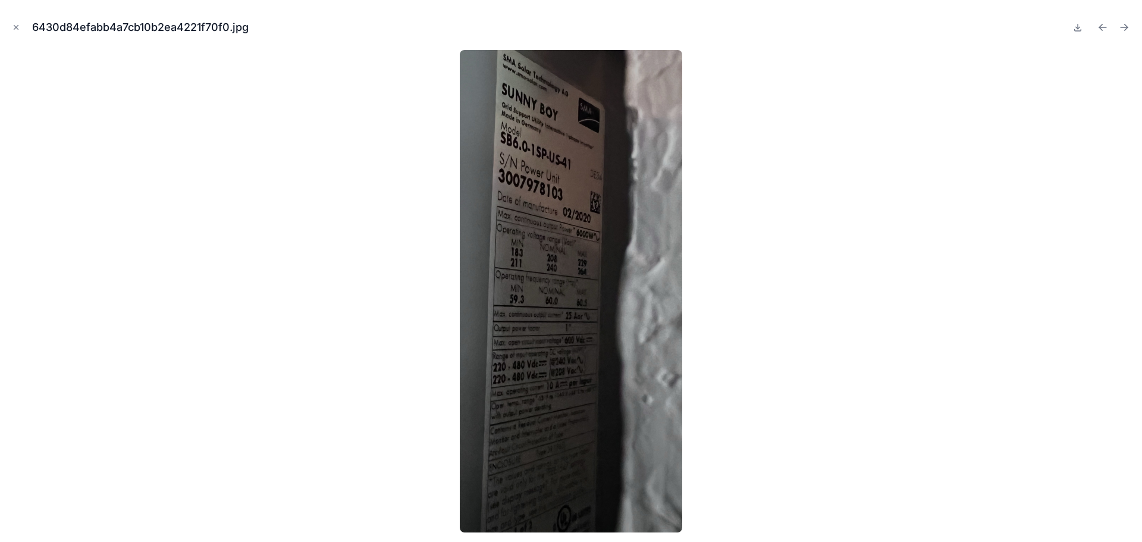
click at [1129, 23] on icon "Next file" at bounding box center [1124, 27] width 12 height 12
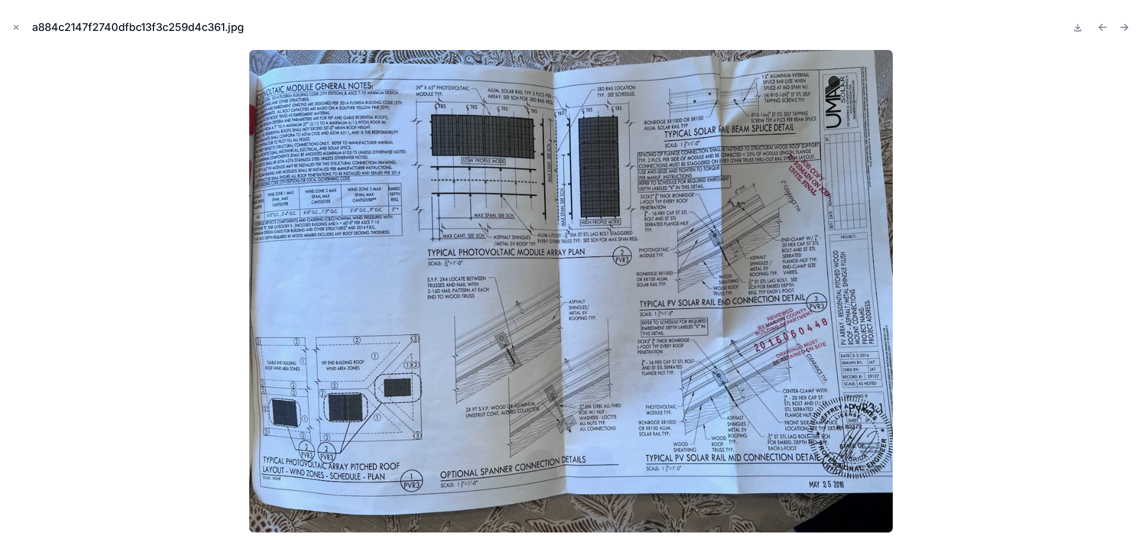
click at [1125, 26] on icon "Next file" at bounding box center [1124, 27] width 12 height 12
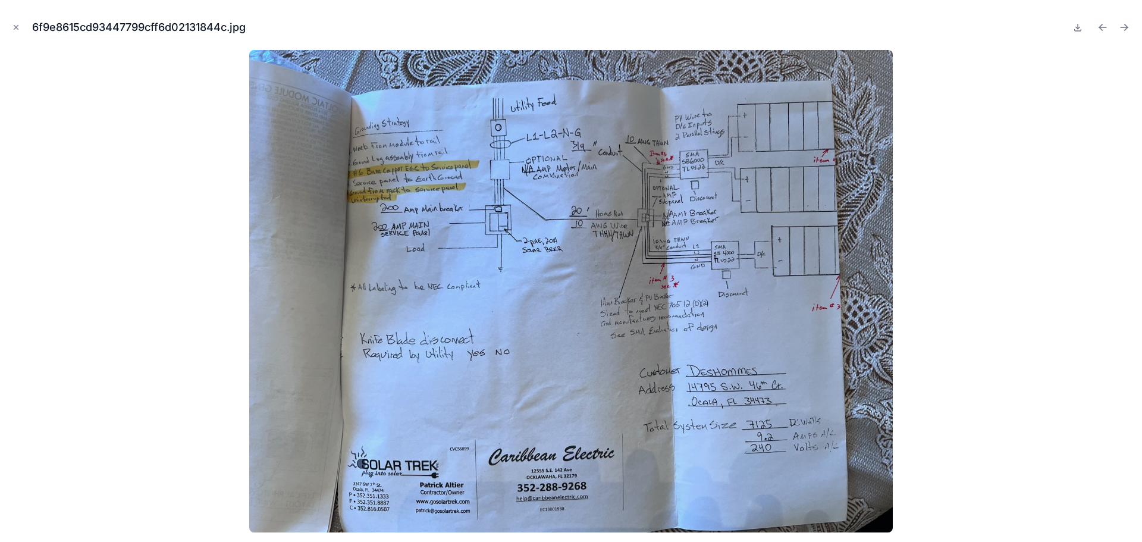
click at [1124, 27] on icon "Next file" at bounding box center [1124, 27] width 12 height 12
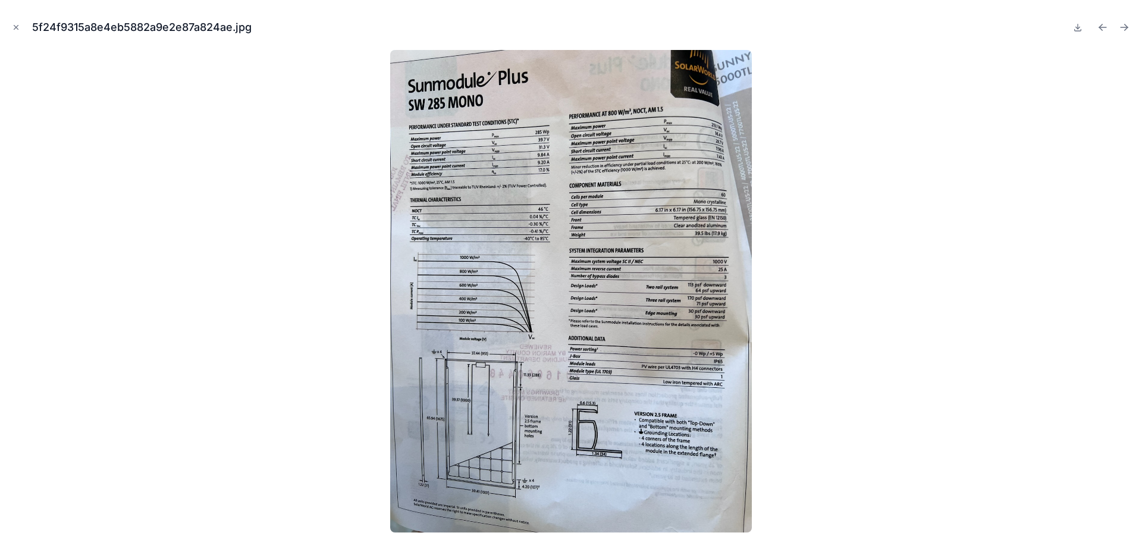
click at [1123, 26] on icon "Next file" at bounding box center [1124, 27] width 12 height 12
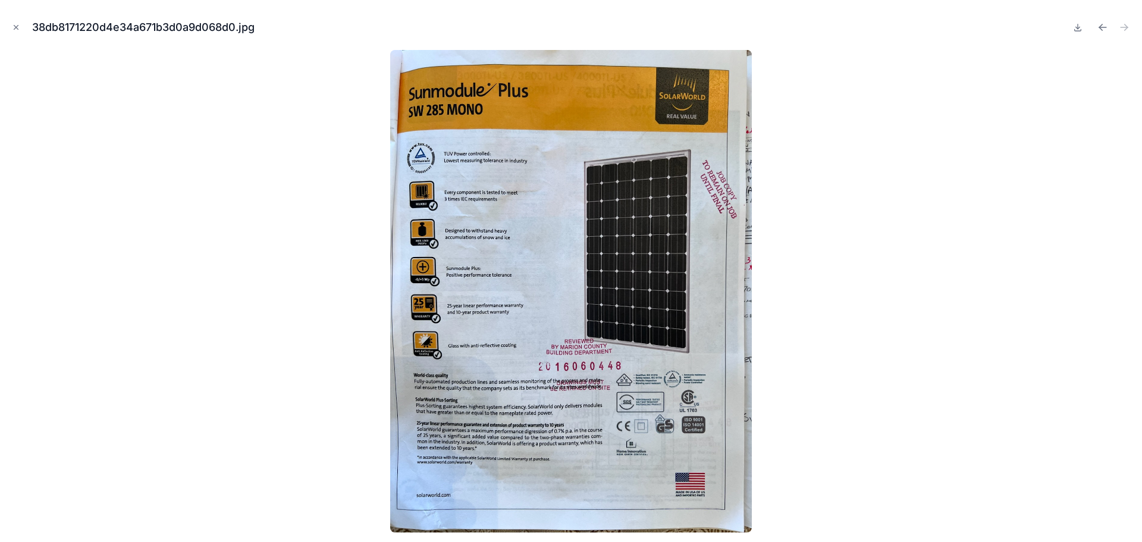
click at [11, 28] on button "Close modal" at bounding box center [16, 27] width 13 height 13
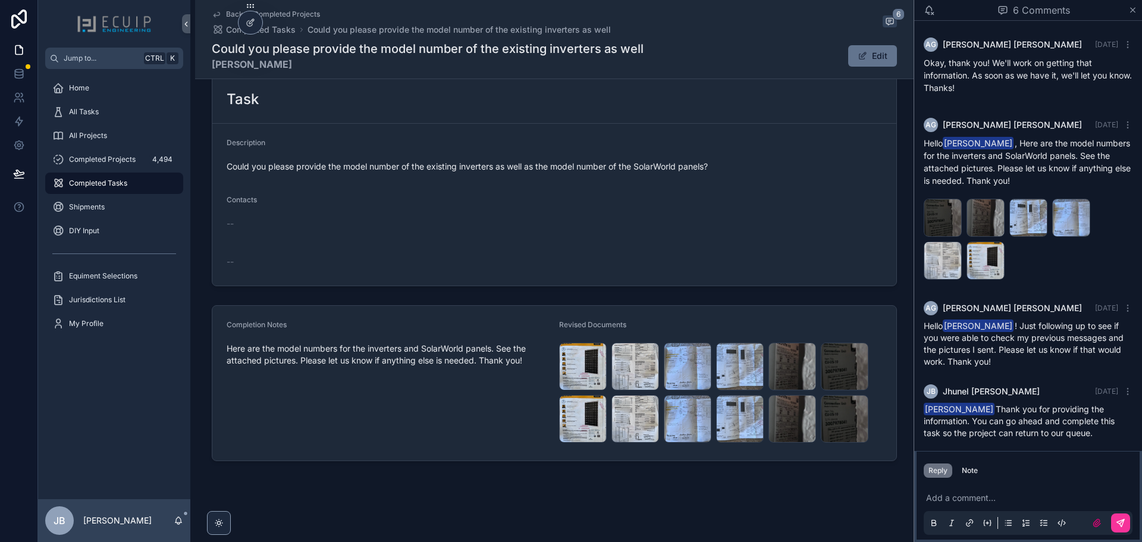
click at [84, 136] on span "All Projects" at bounding box center [88, 136] width 38 height 10
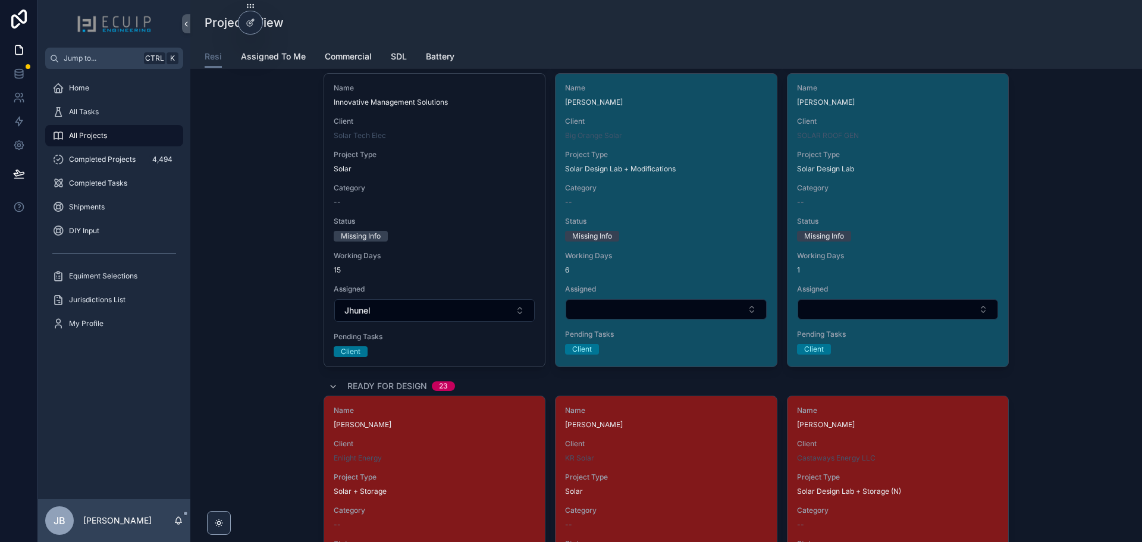
scroll to position [1605, 0]
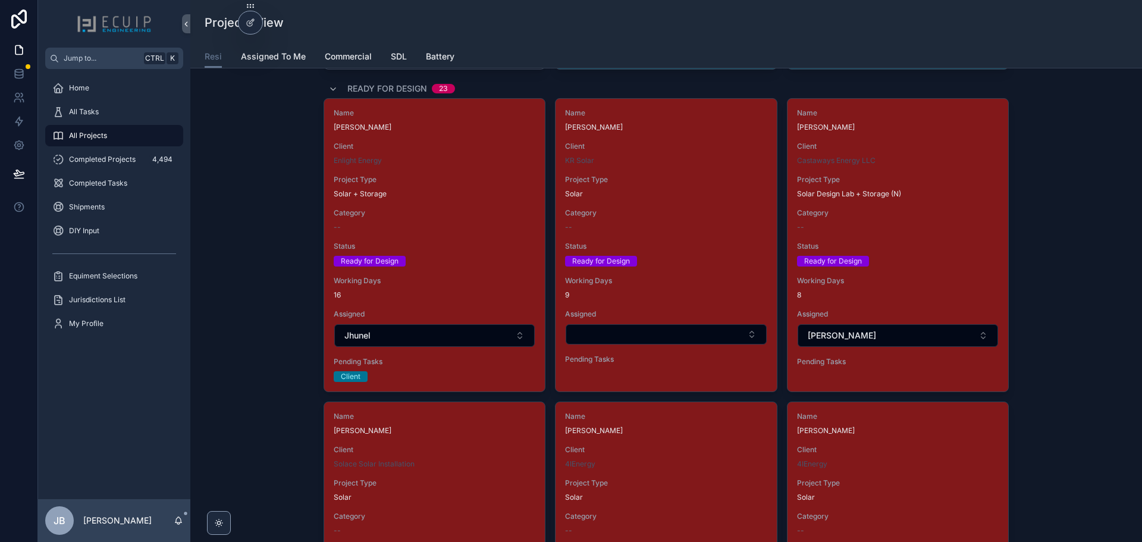
click at [471, 274] on div "Name Jean Deshommes Client Enlight Energy Project Type Solar + Storage Category…" at bounding box center [434, 245] width 221 height 293
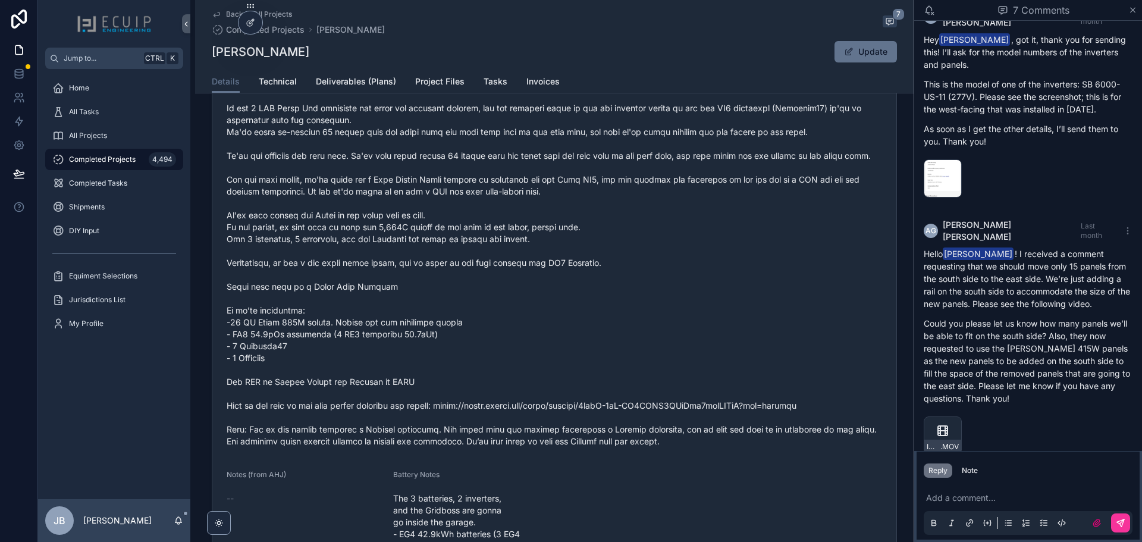
scroll to position [595, 0]
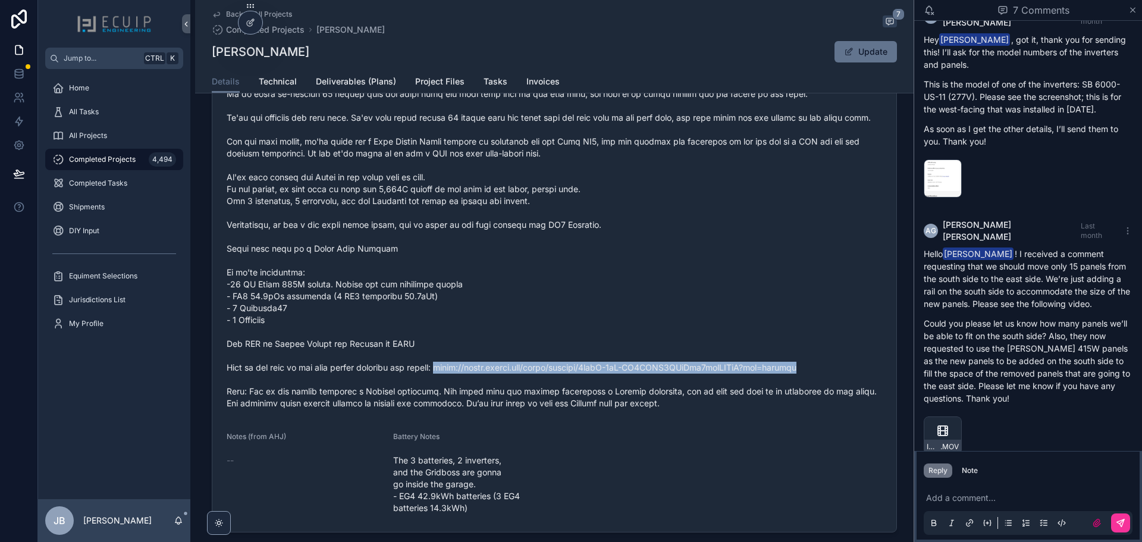
drag, startPoint x: 824, startPoint y: 388, endPoint x: 438, endPoint y: 386, distance: 386.5
click at [438, 386] on span "scrollable content" at bounding box center [554, 207] width 655 height 404
copy span "https://drive.google.com/drive/folders/1agbF-1dR-AJ4FBWF1BMyAmy5ybaEFKpH?usp=sh…"
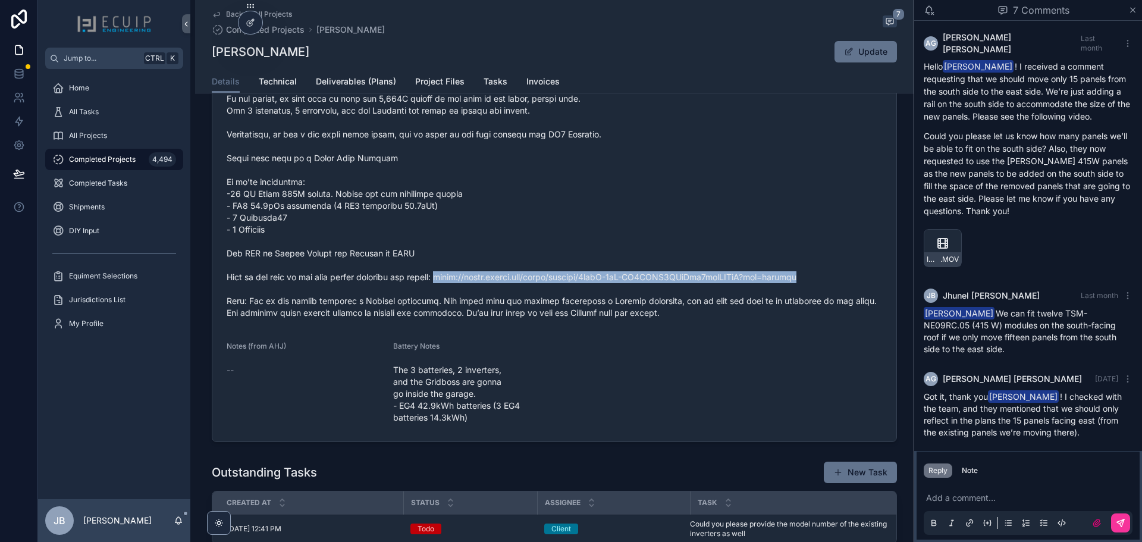
scroll to position [654, 0]
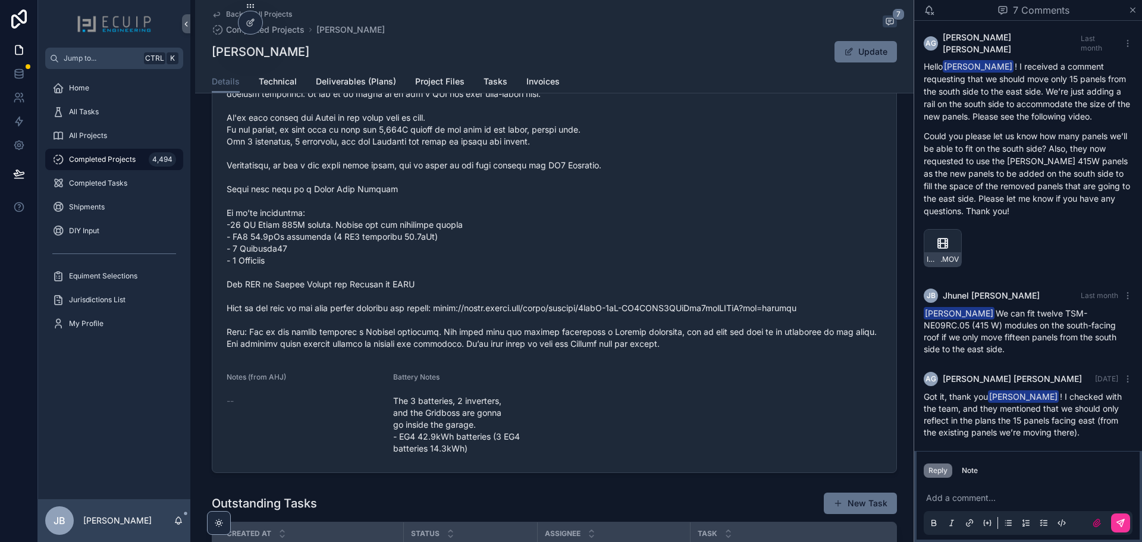
click at [589, 433] on form "Name Jean Deshommes Project Type Solar + Storage Structure Single Family Home C…" at bounding box center [554, 76] width 684 height 792
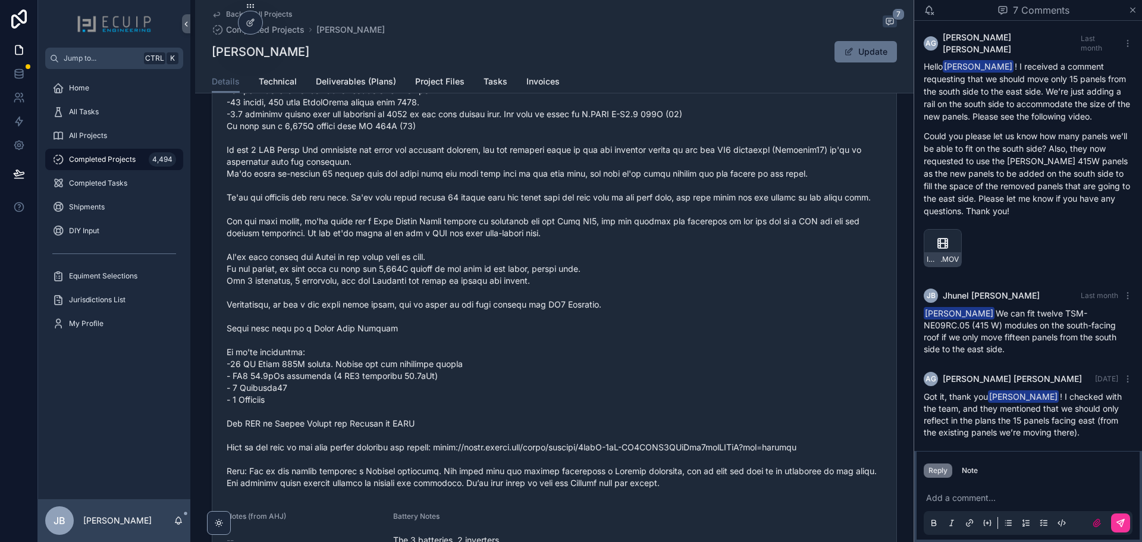
scroll to position [476, 0]
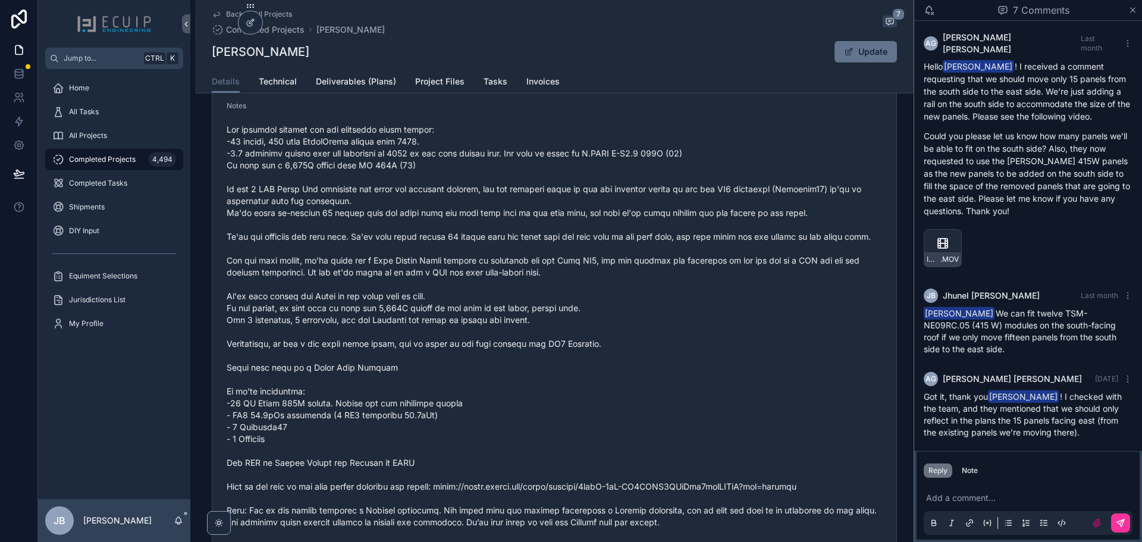
drag, startPoint x: 316, startPoint y: 55, endPoint x: 208, endPoint y: 55, distance: 107.6
click at [208, 55] on div "Back to All Projects Completed Projects Jean Deshommes 7 Jean Deshommes Update …" at bounding box center [554, 46] width 718 height 93
copy h1 "[PERSON_NAME]"
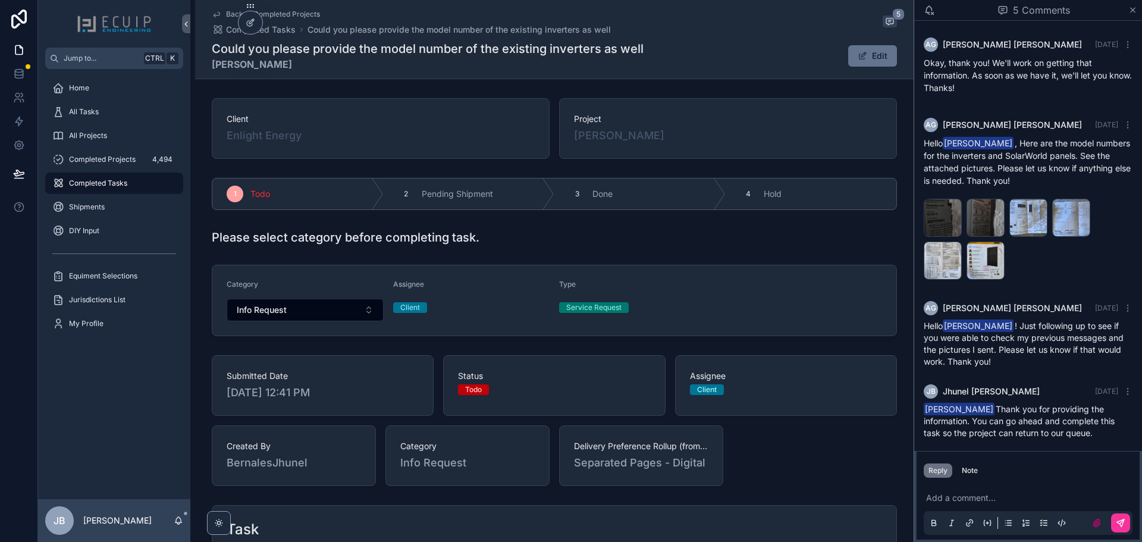
scroll to position [256, 0]
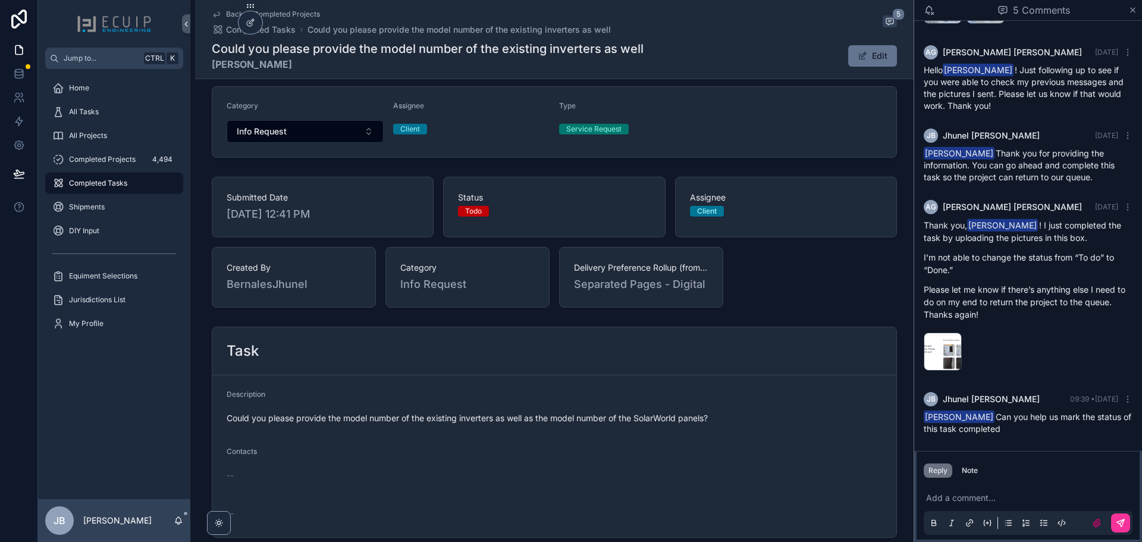
click at [96, 109] on span "All Tasks" at bounding box center [84, 112] width 30 height 10
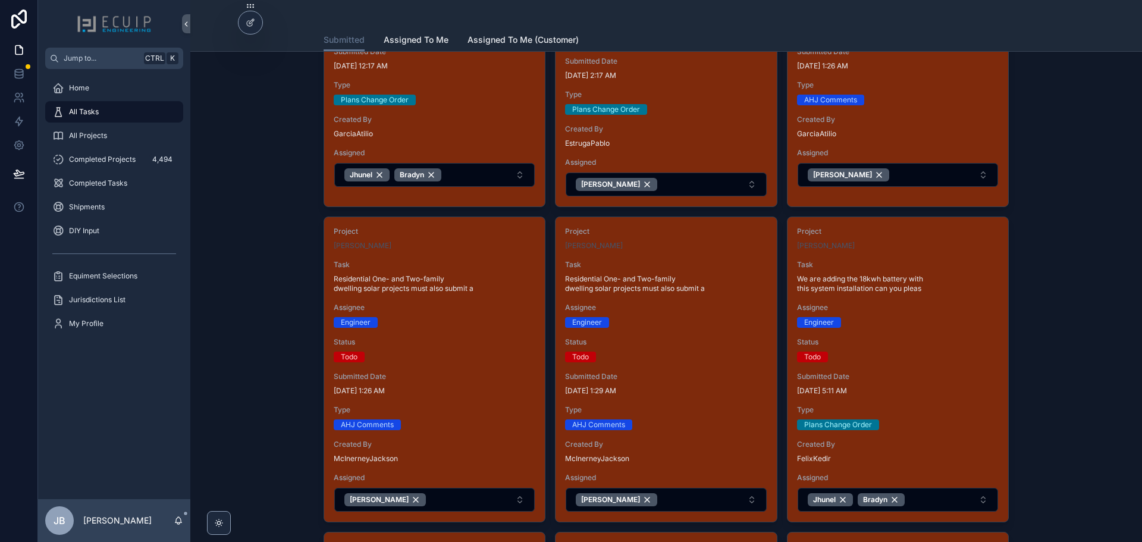
scroll to position [297, 0]
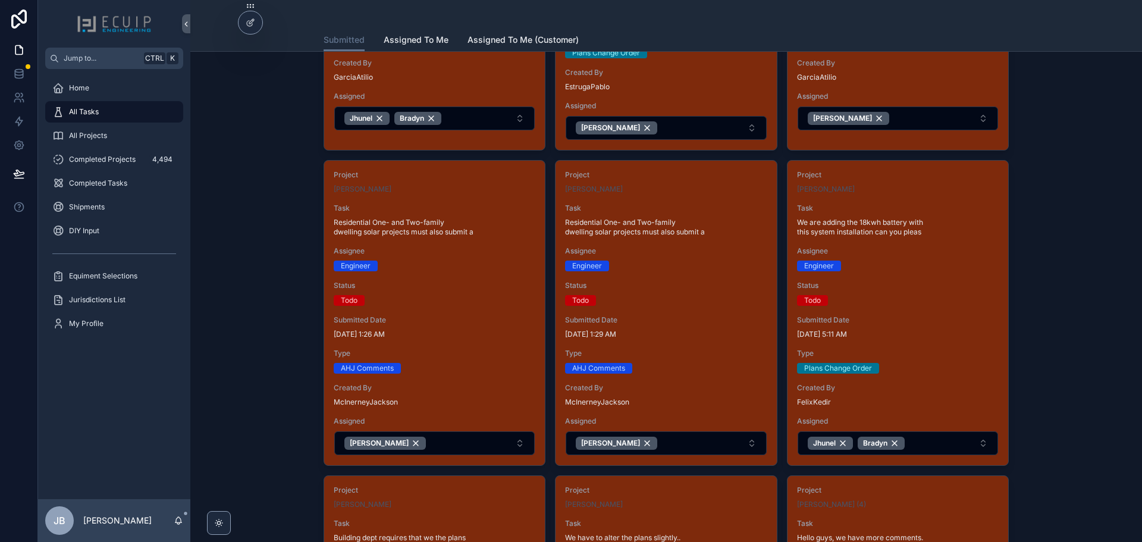
click at [678, 311] on div "Project Matthew Norris Task Residential One- and Two-family dwelling solar proj…" at bounding box center [665, 313] width 221 height 304
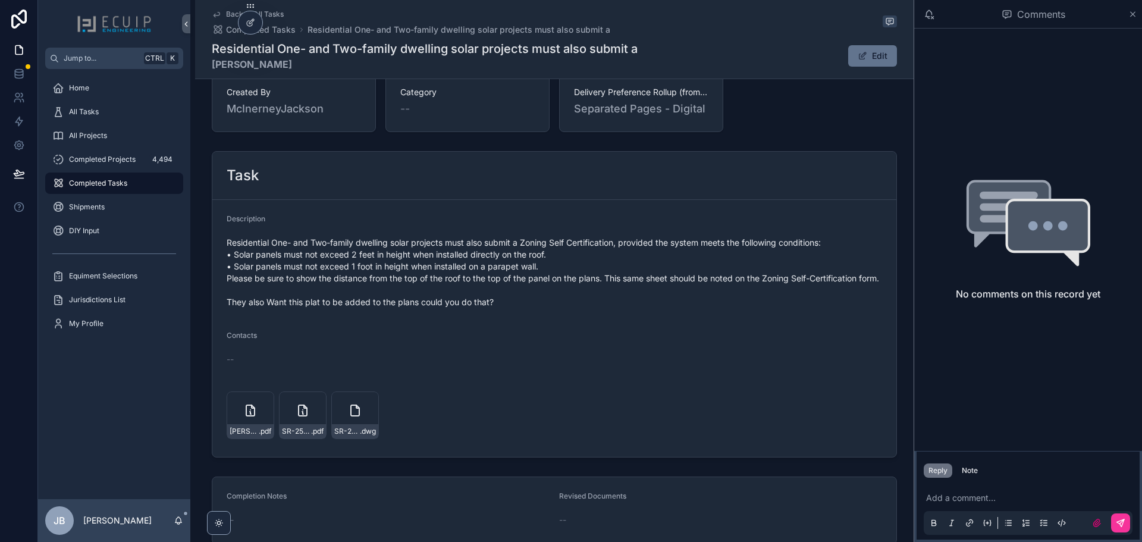
scroll to position [357, 0]
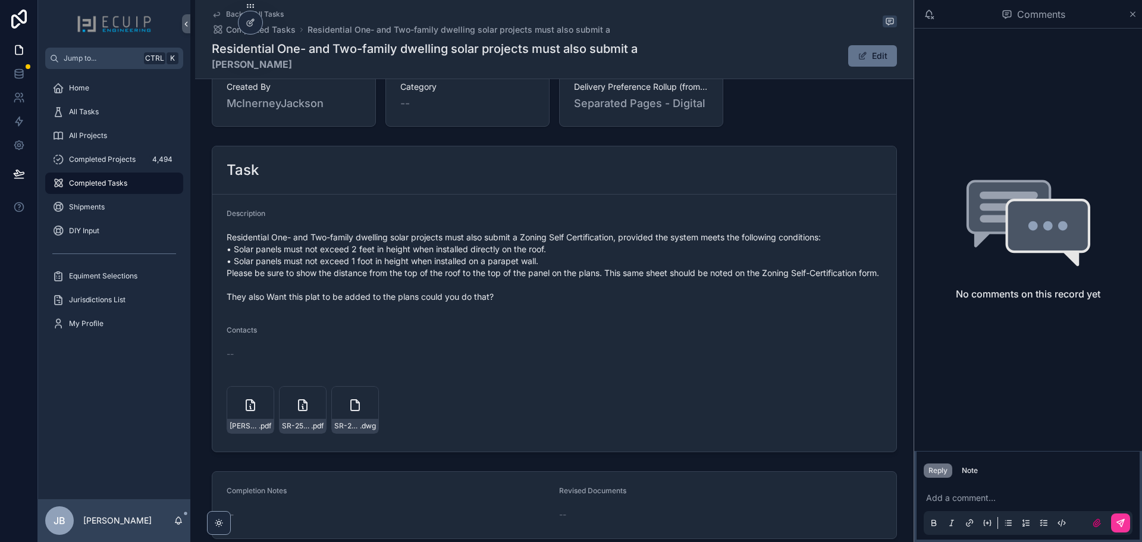
click at [246, 427] on div "Norris-Zoning-cert .pdf" at bounding box center [251, 410] width 48 height 48
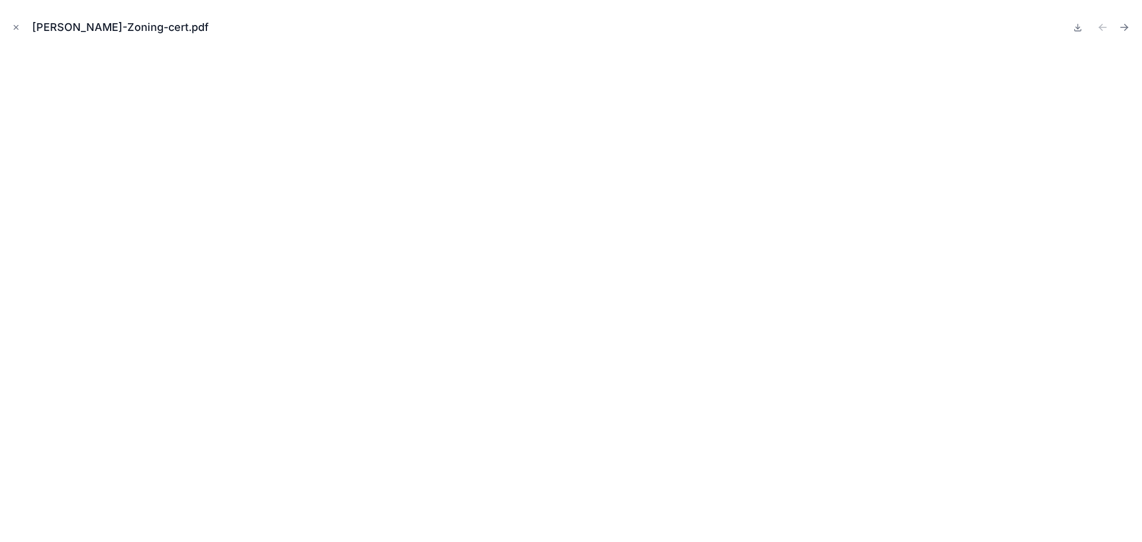
click at [21, 30] on button "Close modal" at bounding box center [16, 27] width 13 height 13
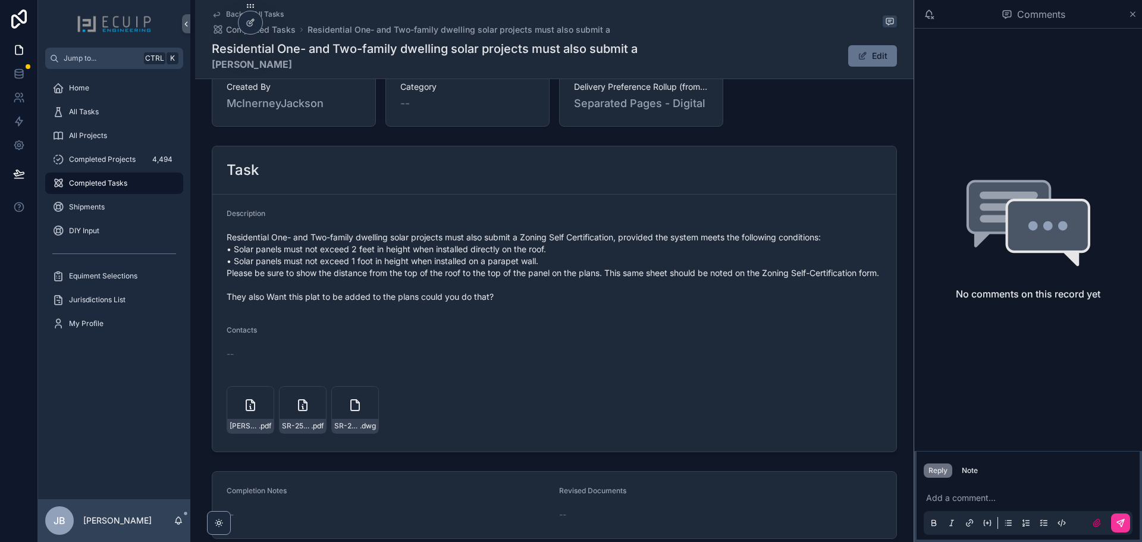
click at [284, 418] on div "SR-25-06075(2025)-Signed .pdf" at bounding box center [303, 410] width 48 height 48
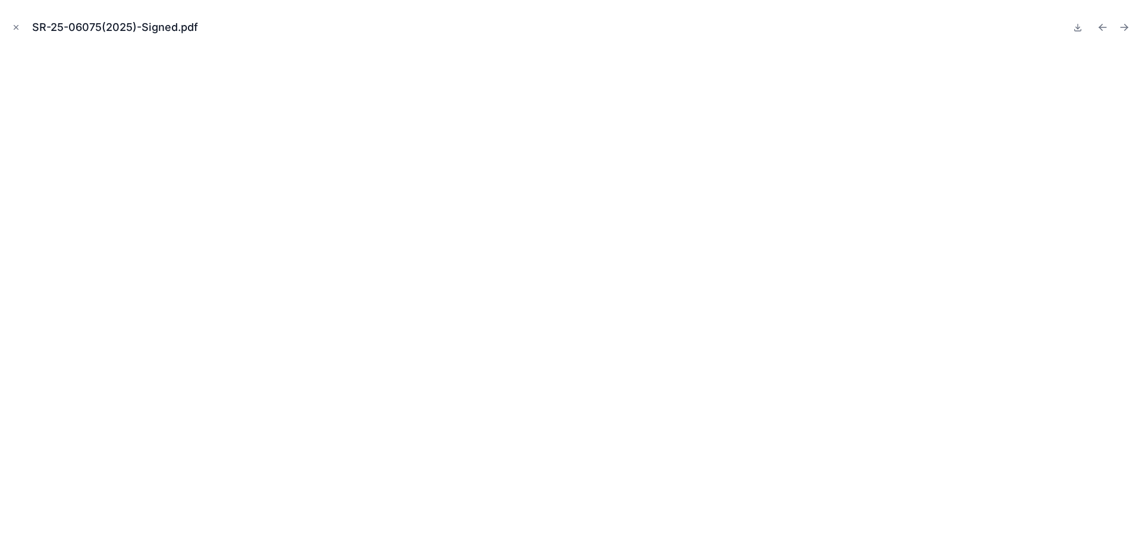
click at [12, 26] on icon "Close modal" at bounding box center [16, 27] width 8 height 8
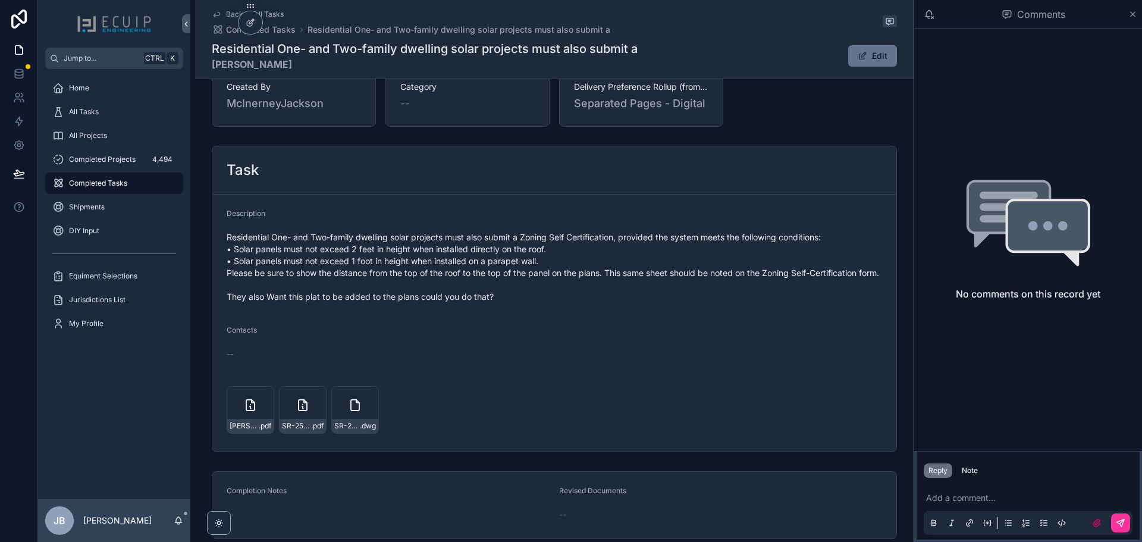
click at [353, 429] on div "SR-25-06075(2025) .dwg" at bounding box center [355, 410] width 48 height 48
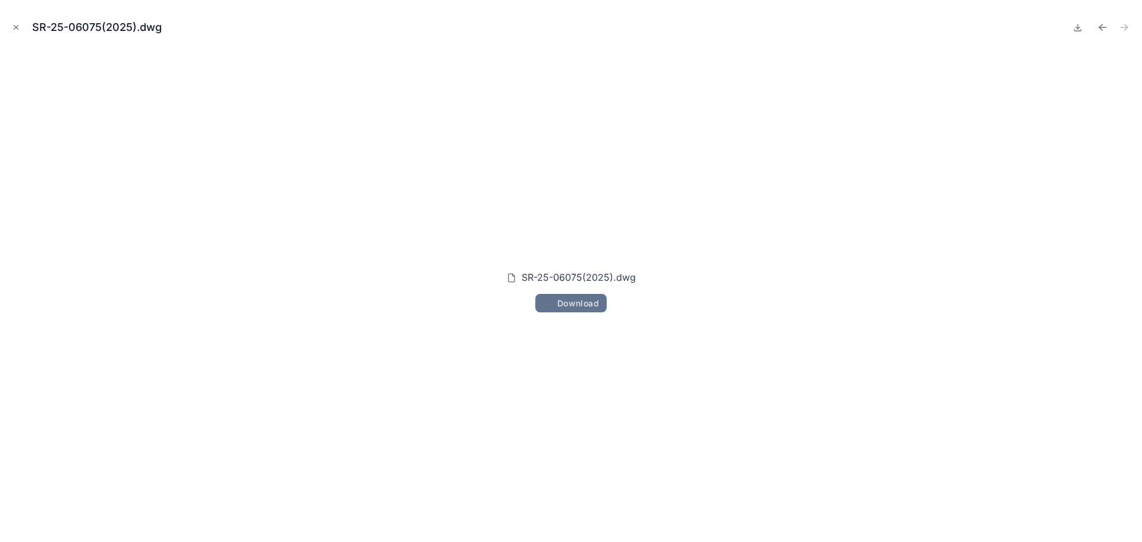
click at [17, 27] on icon "Close modal" at bounding box center [16, 27] width 8 height 8
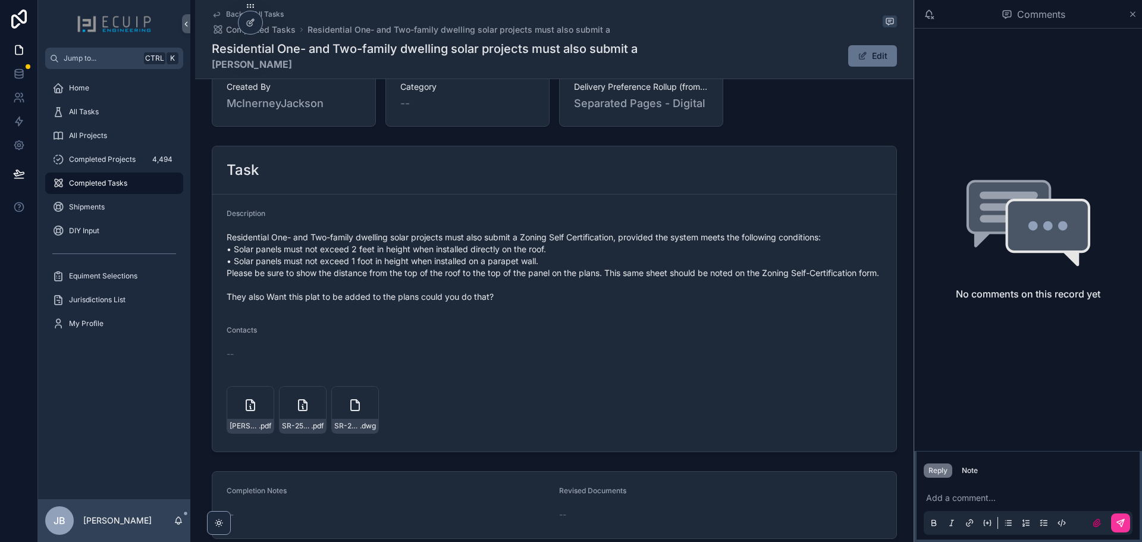
click at [112, 136] on div "All Projects" at bounding box center [114, 135] width 124 height 19
click at [111, 112] on div "All Tasks" at bounding box center [114, 111] width 124 height 19
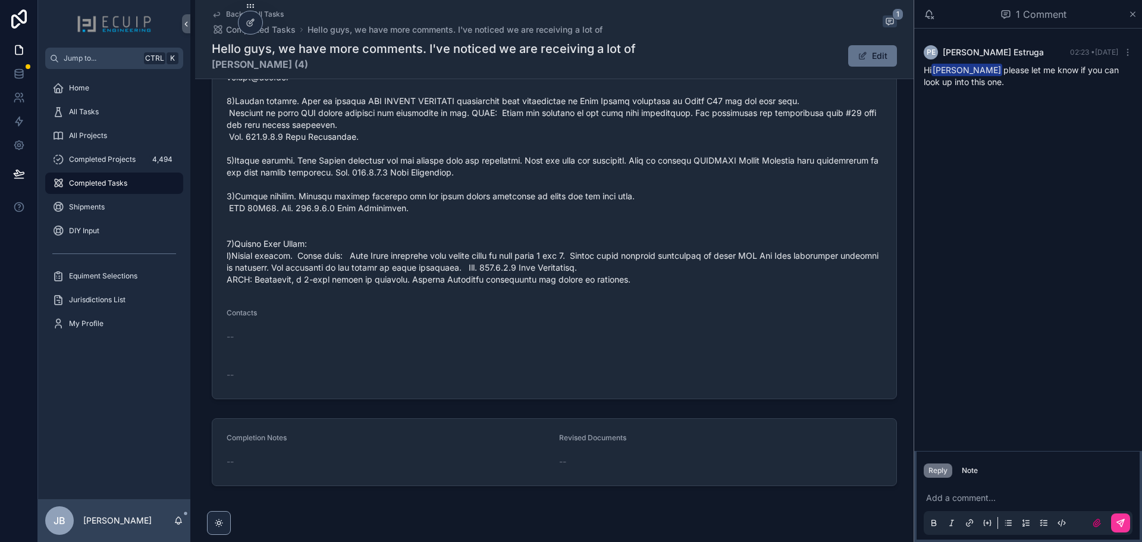
scroll to position [649, 0]
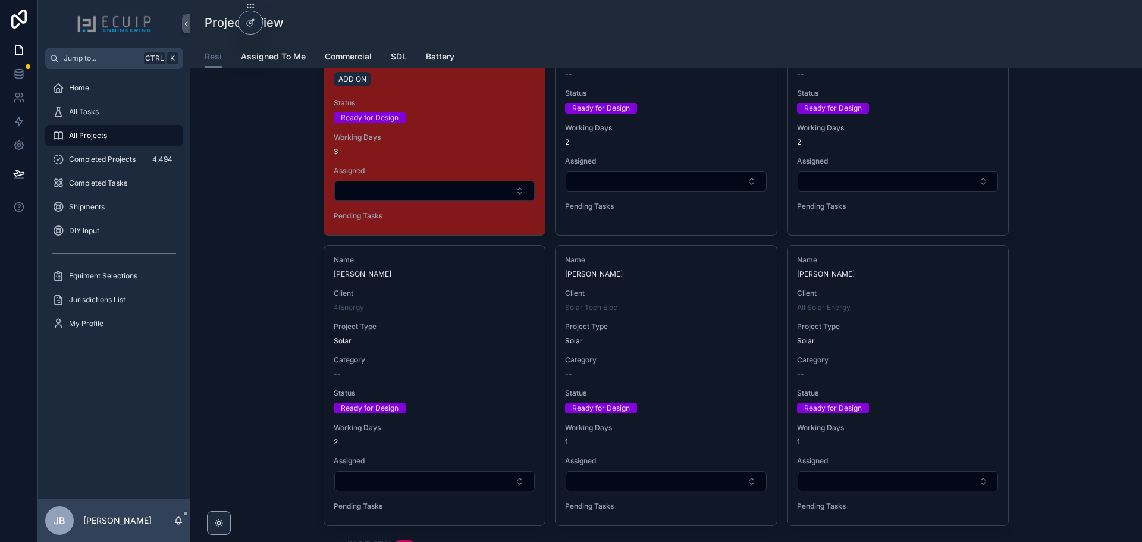
scroll to position [3508, 0]
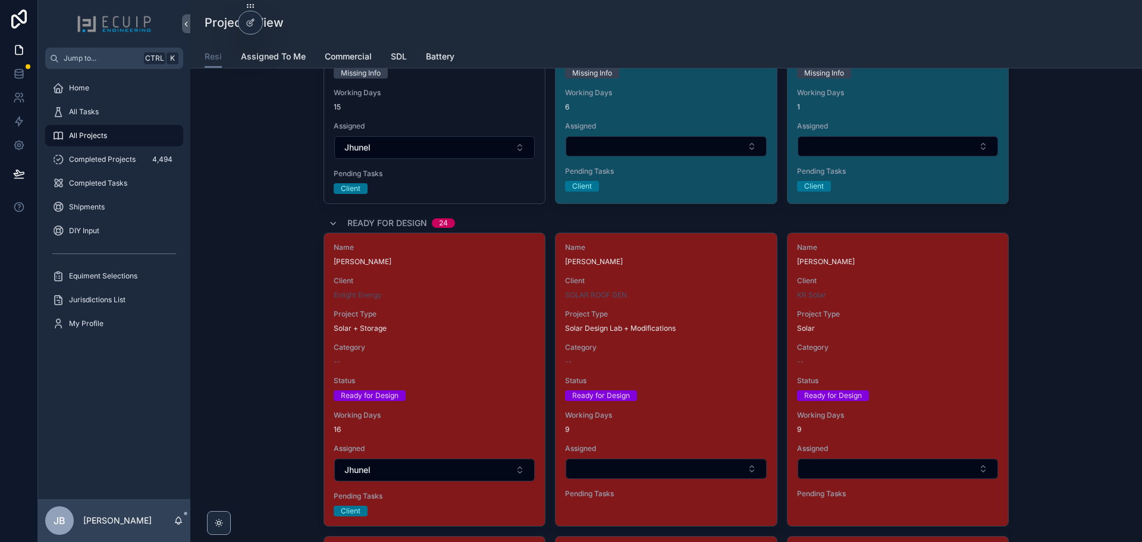
scroll to position [1486, 0]
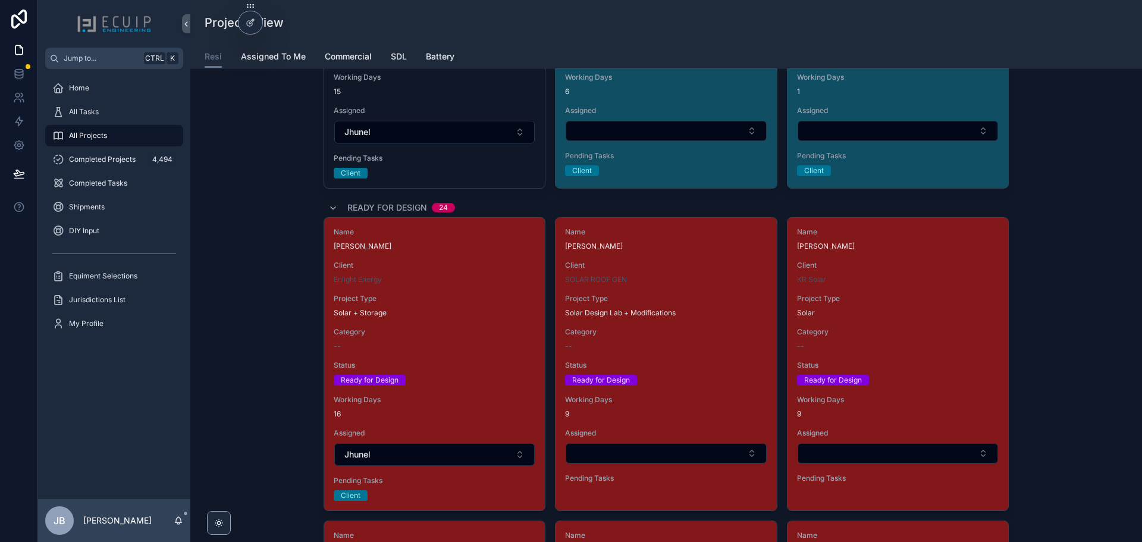
click at [724, 359] on div "Name [PERSON_NAME] Client SOLAR ROOF GEN Project Type Solar Design Lab + Modifi…" at bounding box center [665, 357] width 221 height 279
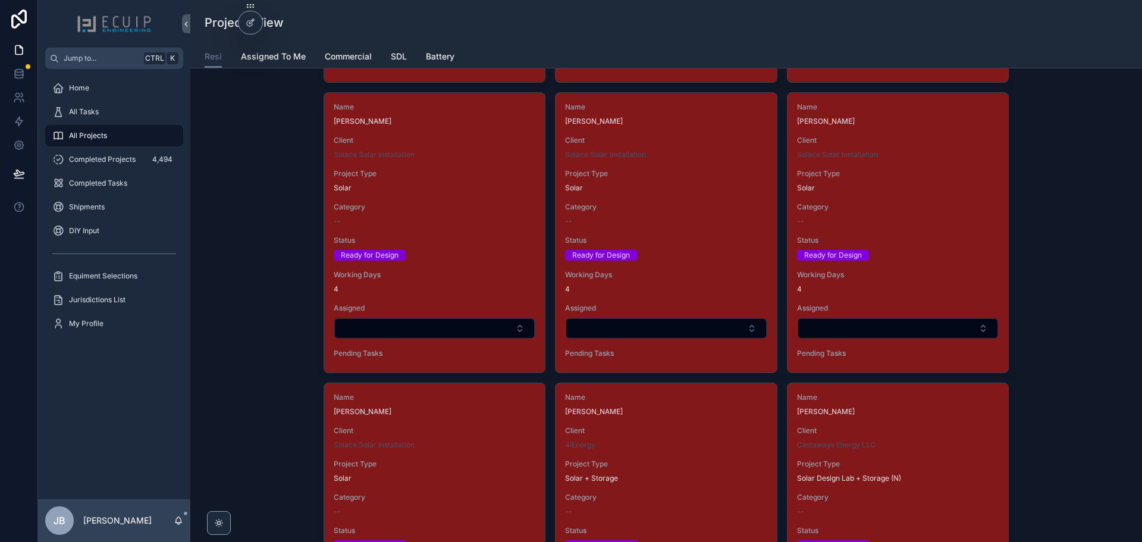
scroll to position [2735, 0]
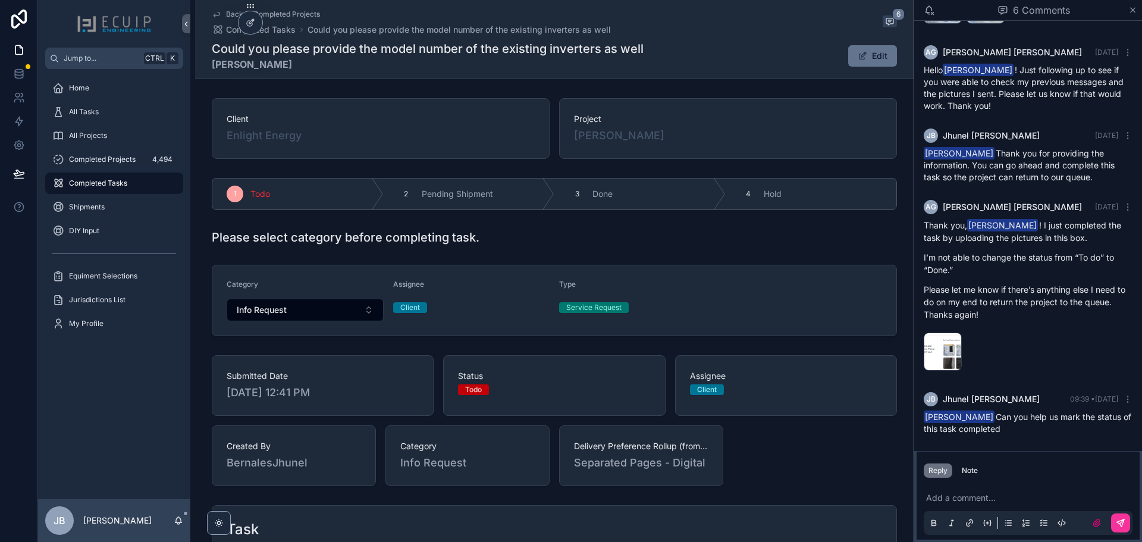
scroll to position [256, 0]
click at [942, 350] on div "image .png" at bounding box center [942, 351] width 38 height 38
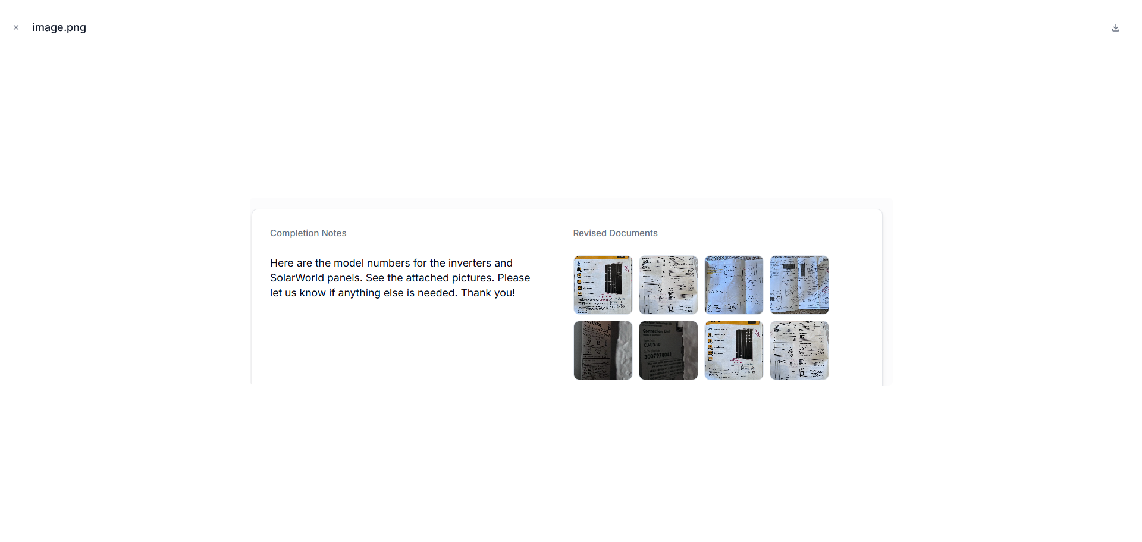
click at [19, 26] on icon "Close modal" at bounding box center [16, 27] width 8 height 8
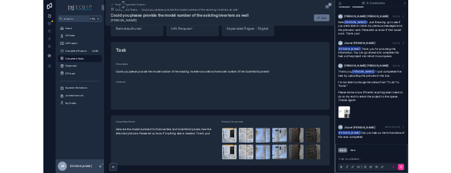
scroll to position [430, 0]
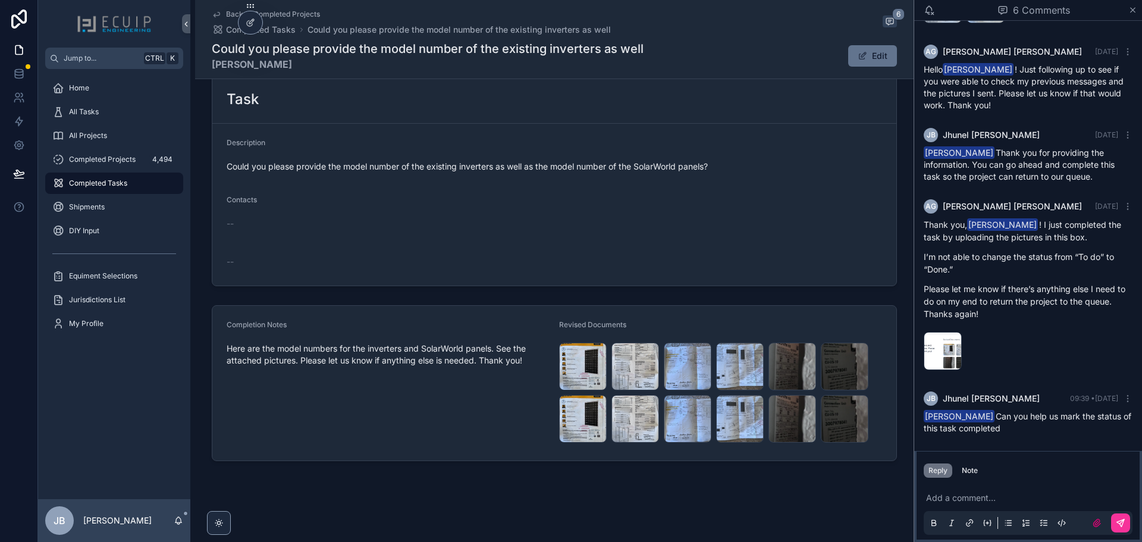
click at [726, 363] on div "a884c2147f2740dfbc13f3c259d4c361-(1) .jpg" at bounding box center [740, 366] width 48 height 48
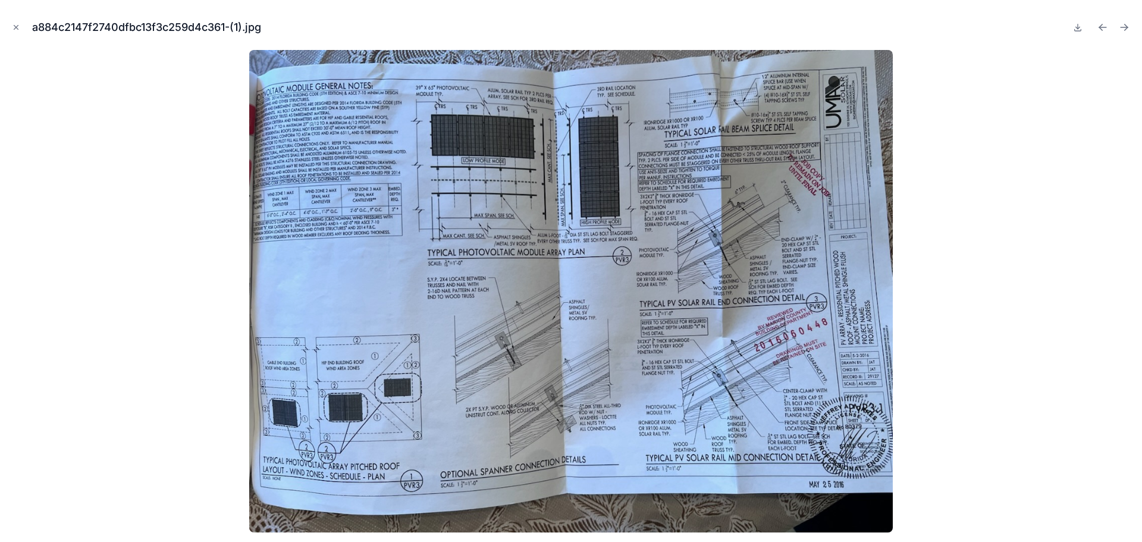
click at [1124, 26] on icon "Next file" at bounding box center [1124, 27] width 12 height 12
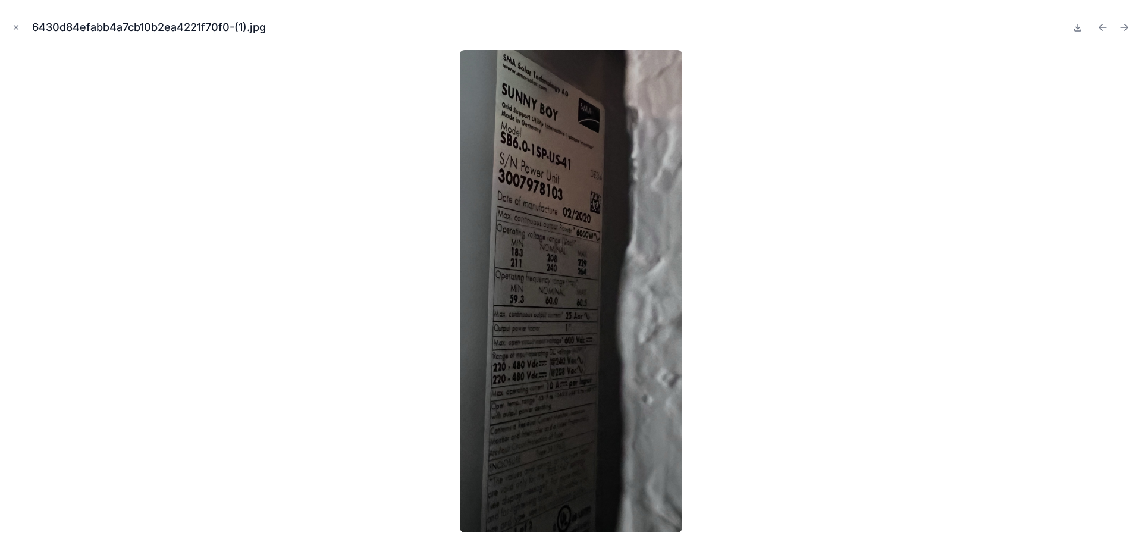
scroll to position [430, 0]
click at [1124, 28] on icon "Next file" at bounding box center [1124, 27] width 12 height 12
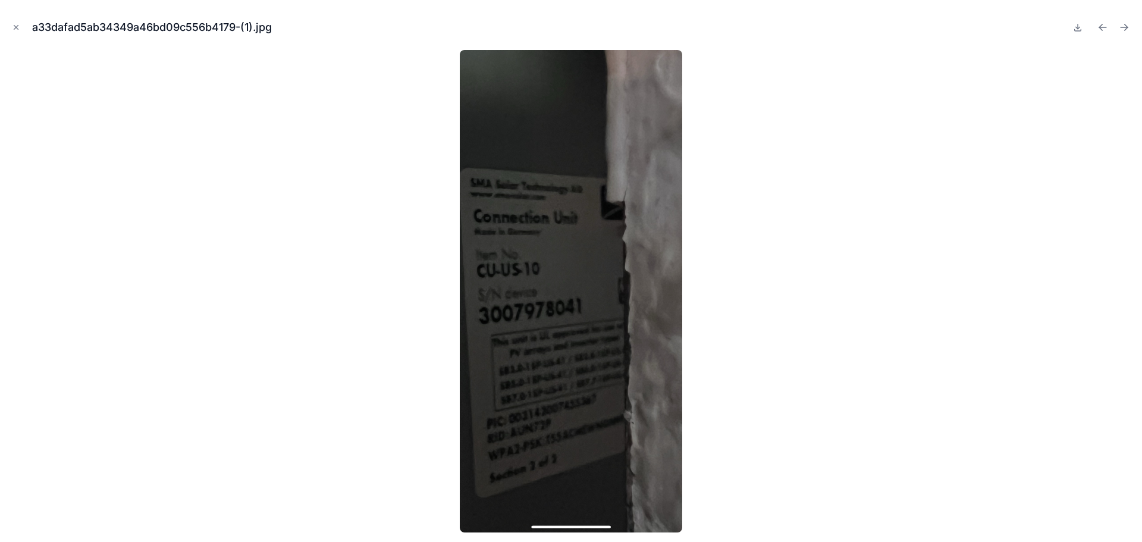
click at [1124, 28] on icon "Next file" at bounding box center [1124, 27] width 12 height 12
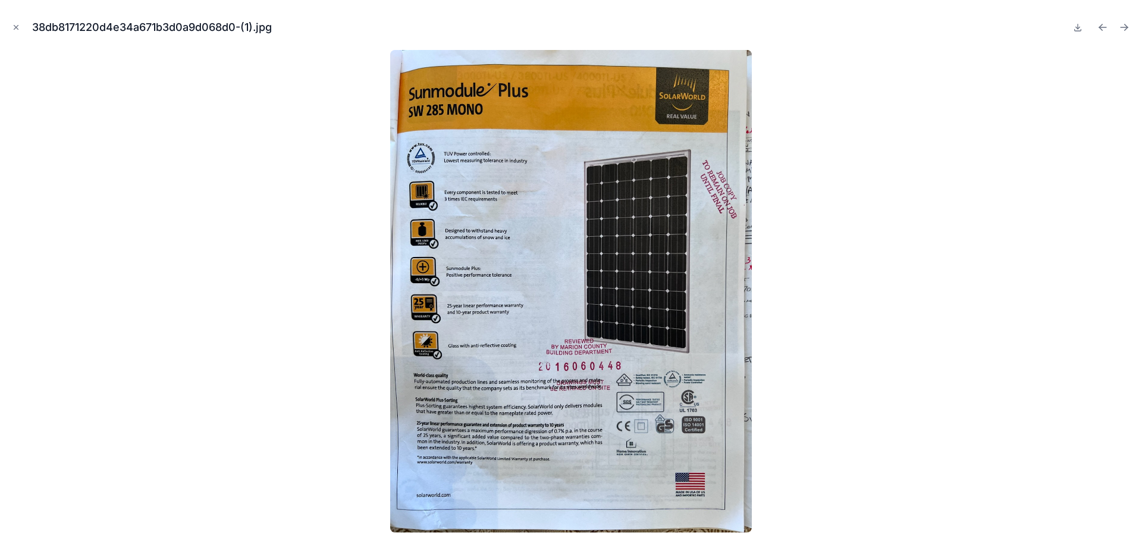
click at [1124, 28] on icon "Next file" at bounding box center [1124, 27] width 12 height 12
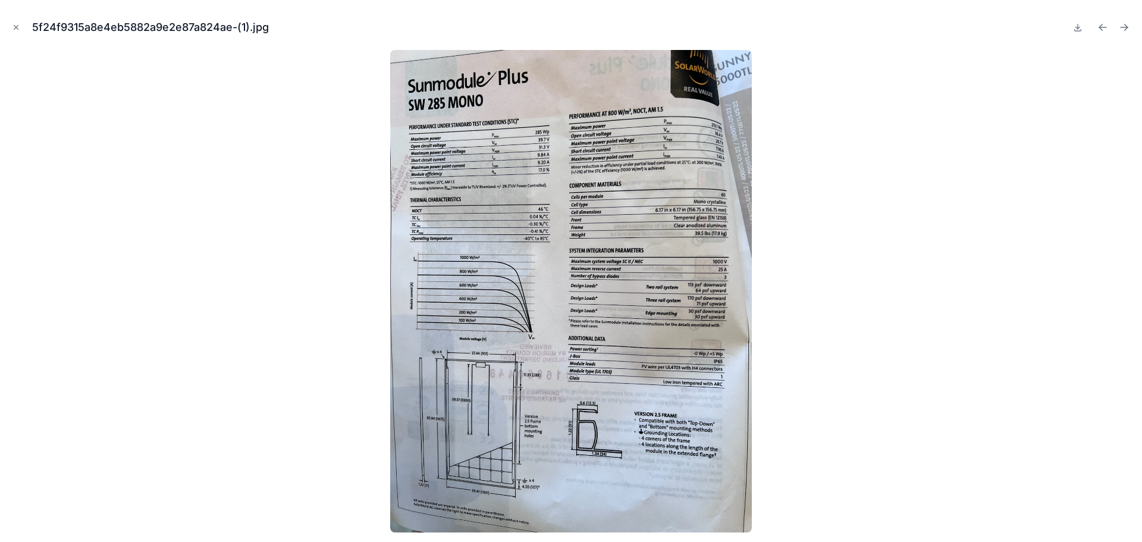
click at [1124, 28] on icon "Next file" at bounding box center [1124, 27] width 12 height 12
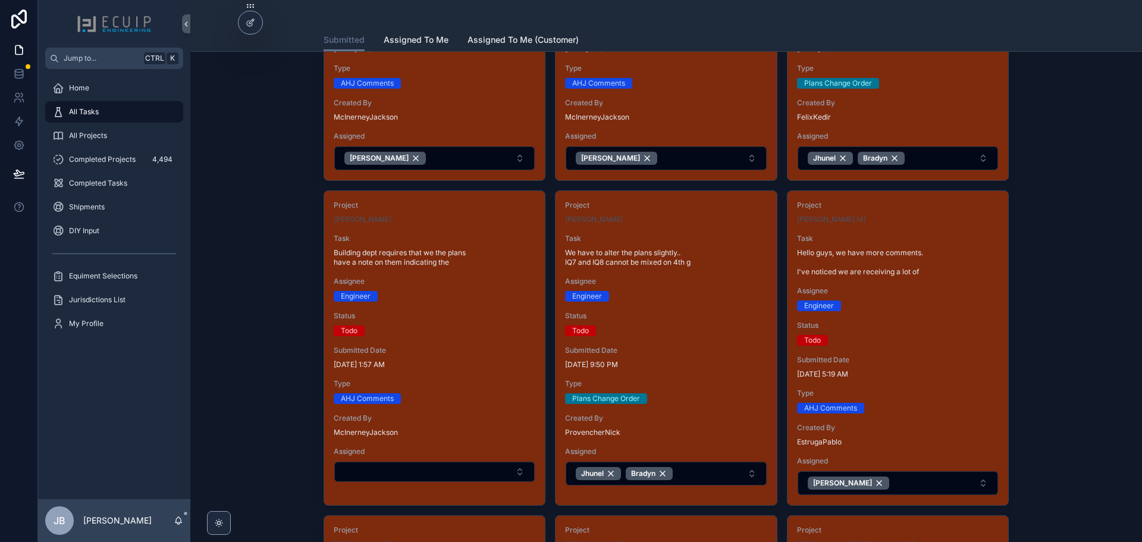
scroll to position [535, 0]
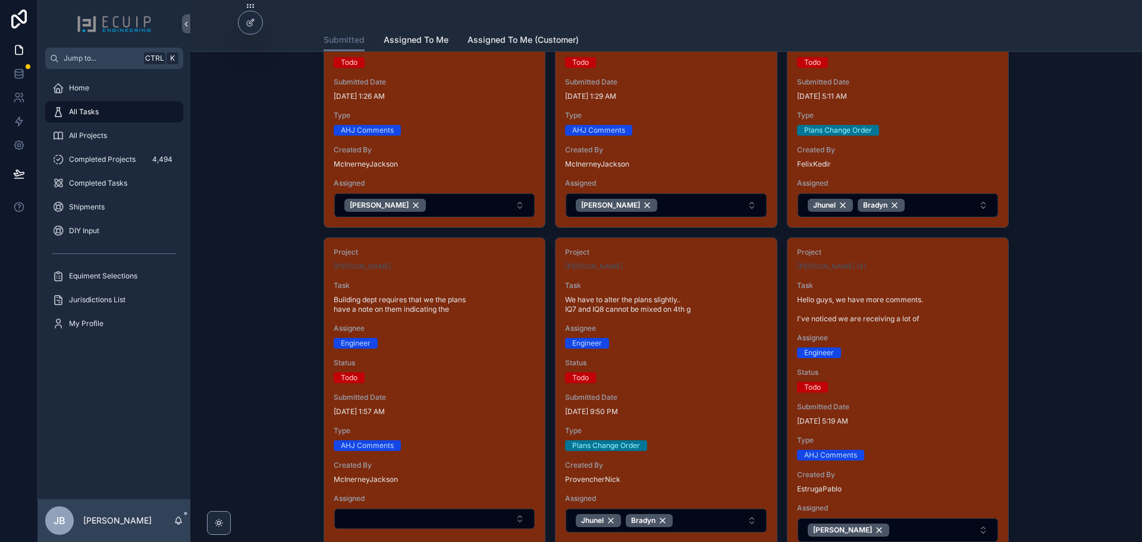
click at [438, 339] on div "Engineer" at bounding box center [435, 343] width 202 height 11
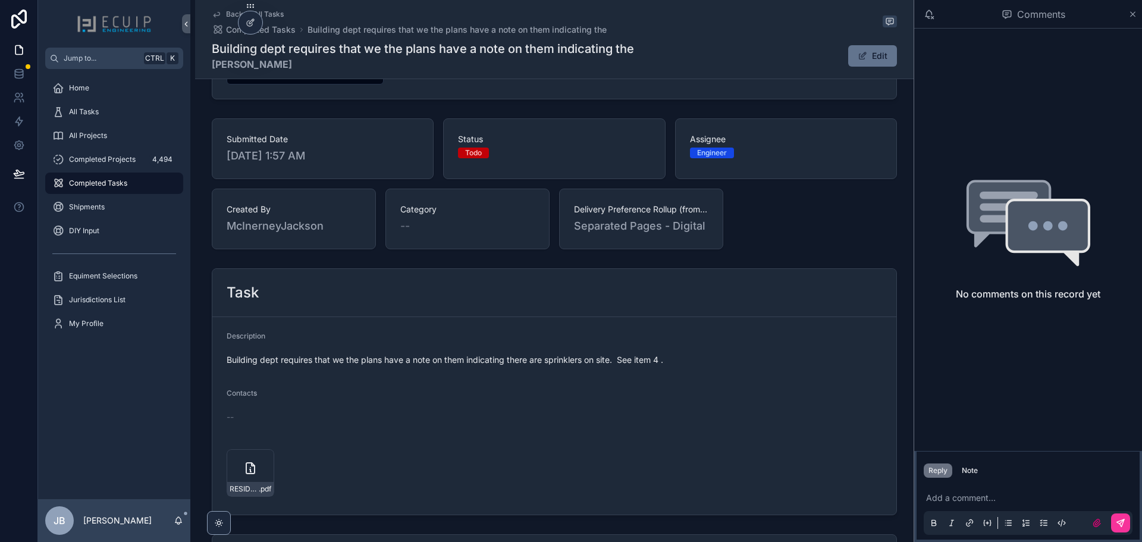
scroll to position [238, 0]
click at [238, 477] on div "RESIDENTIAL-ROOFTOP-PV-SYSTEM-MEMO .pdf" at bounding box center [251, 469] width 48 height 48
click at [97, 135] on span "All Projects" at bounding box center [88, 136] width 38 height 10
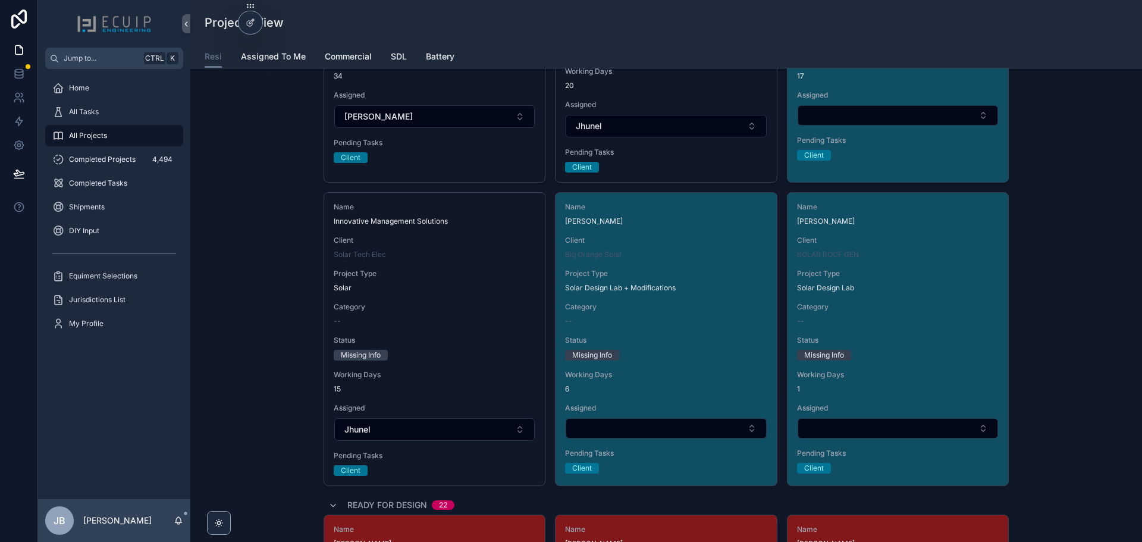
scroll to position [1486, 0]
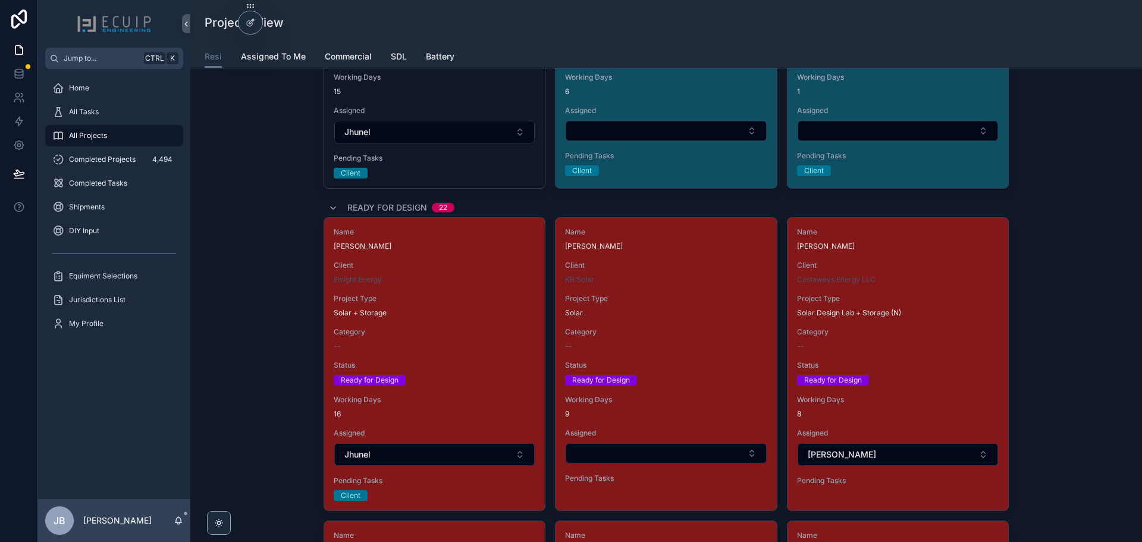
click at [446, 290] on div "Name [PERSON_NAME] Client Enlight Energy Project Type Solar + Storage Category …" at bounding box center [434, 364] width 221 height 293
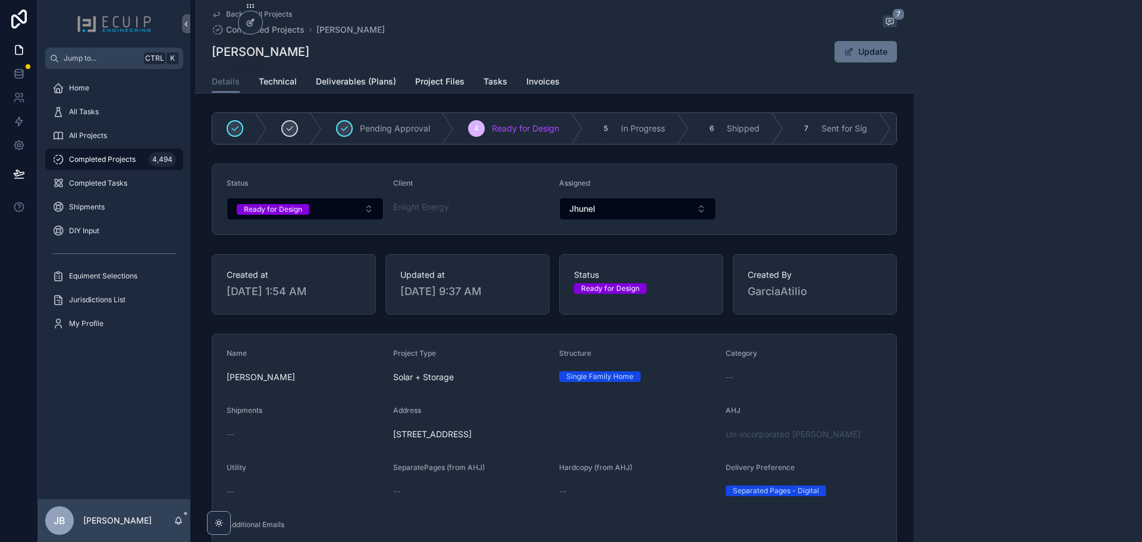
scroll to position [782, 0]
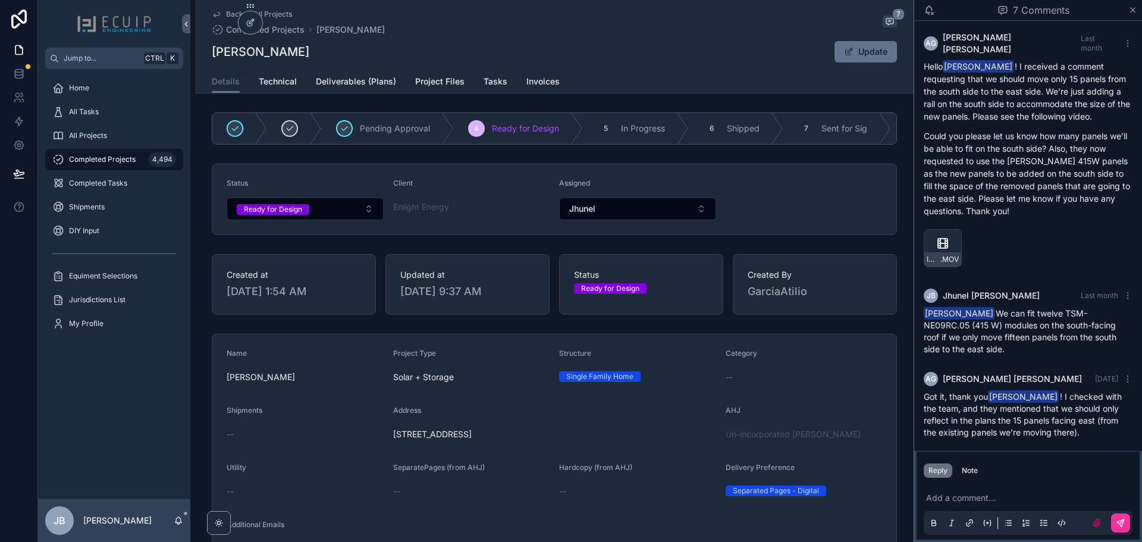
drag, startPoint x: 326, startPoint y: 55, endPoint x: 211, endPoint y: 52, distance: 114.8
click at [212, 52] on div "[PERSON_NAME] Update" at bounding box center [554, 51] width 685 height 23
copy h1 "[PERSON_NAME]"
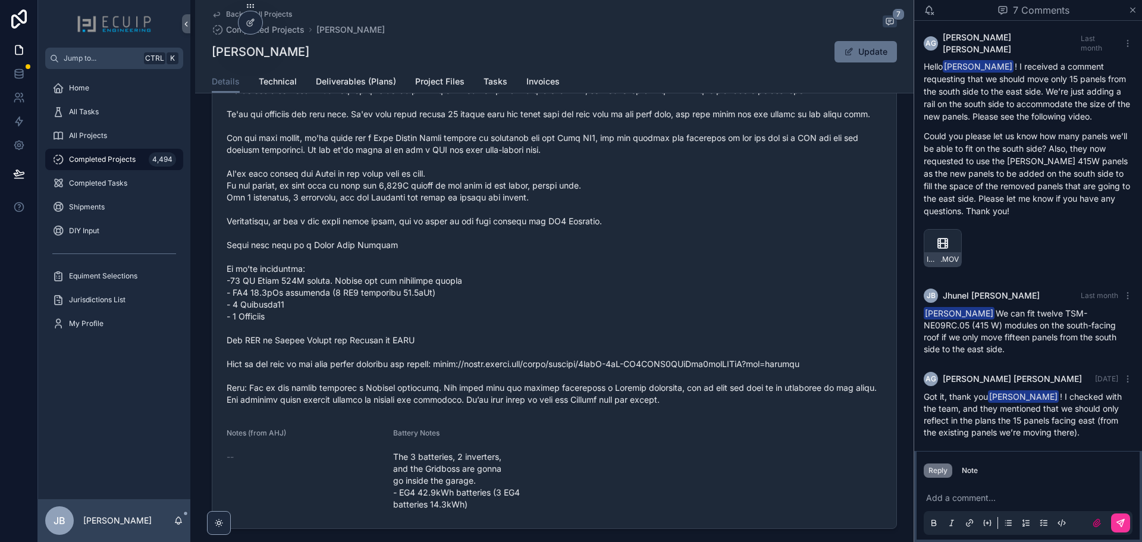
scroll to position [595, 0]
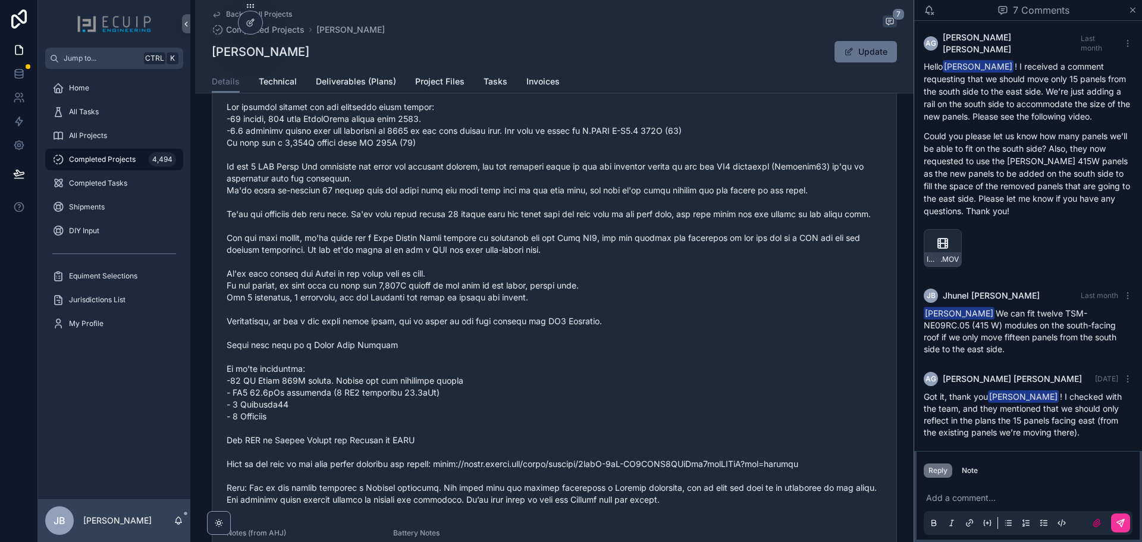
scroll to position [535, 0]
